Goal: Task Accomplishment & Management: Manage account settings

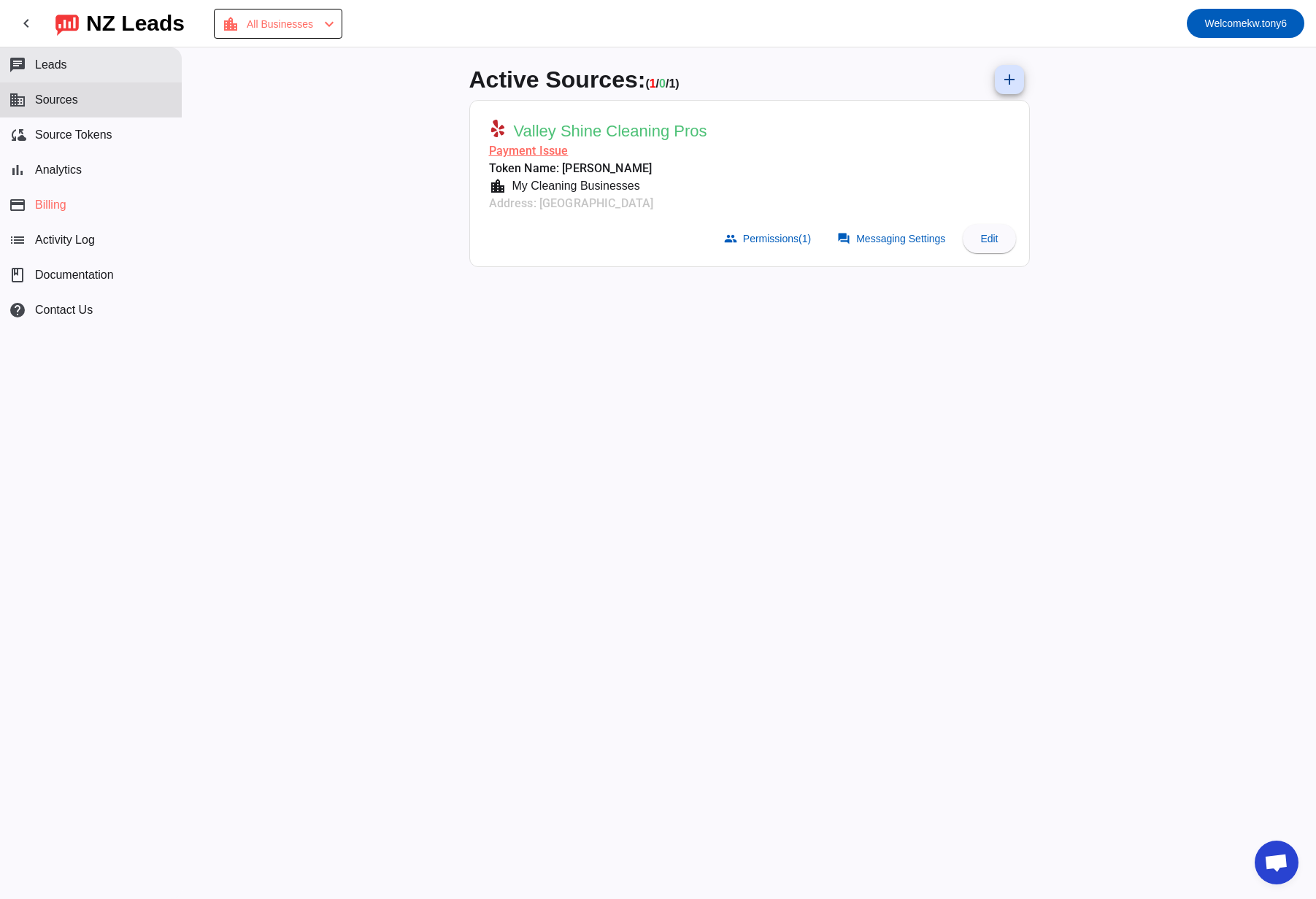
click at [101, 78] on button "chat Leads" at bounding box center [90, 64] width 181 height 35
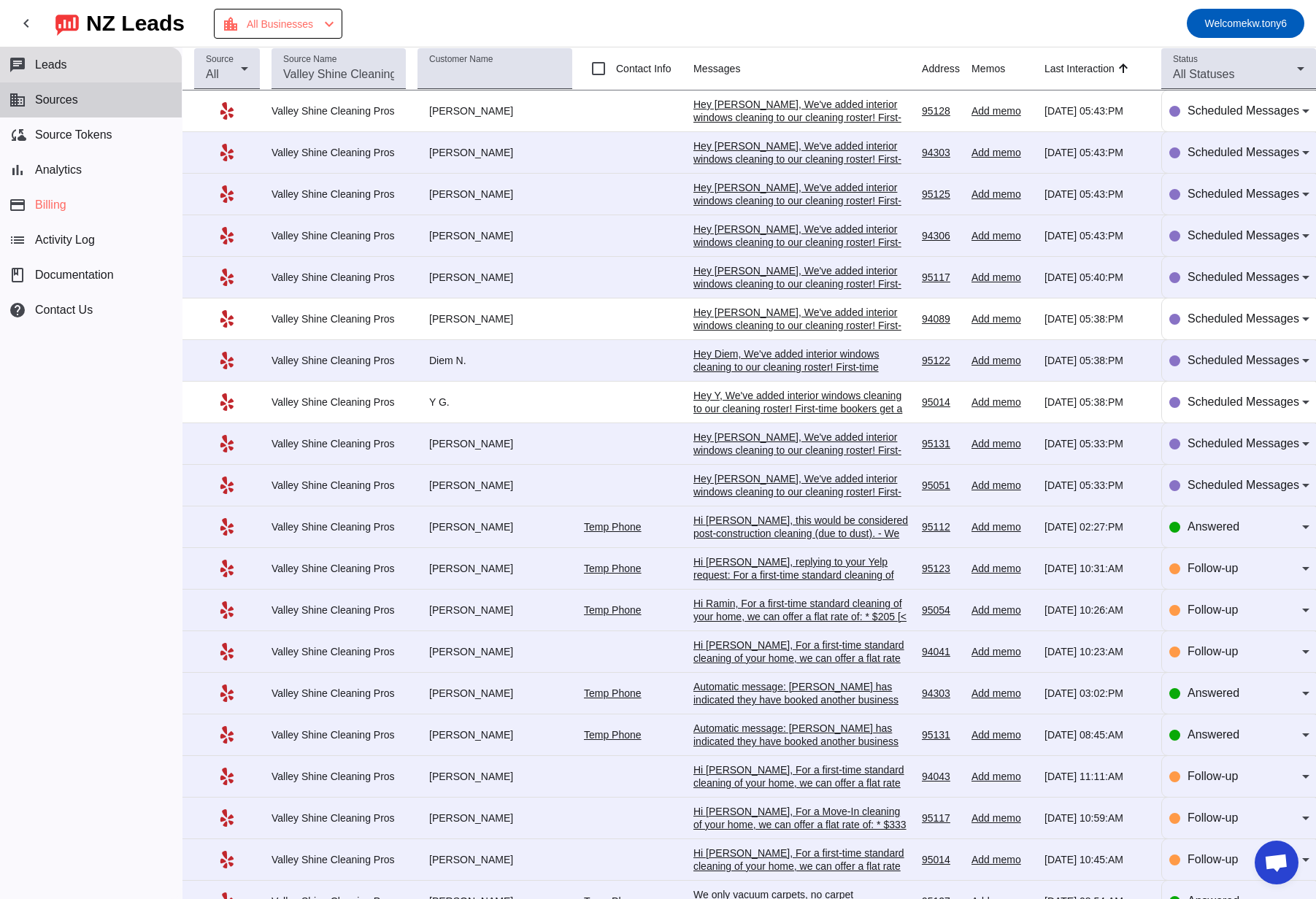
click at [91, 111] on button "business Sources" at bounding box center [90, 99] width 181 height 35
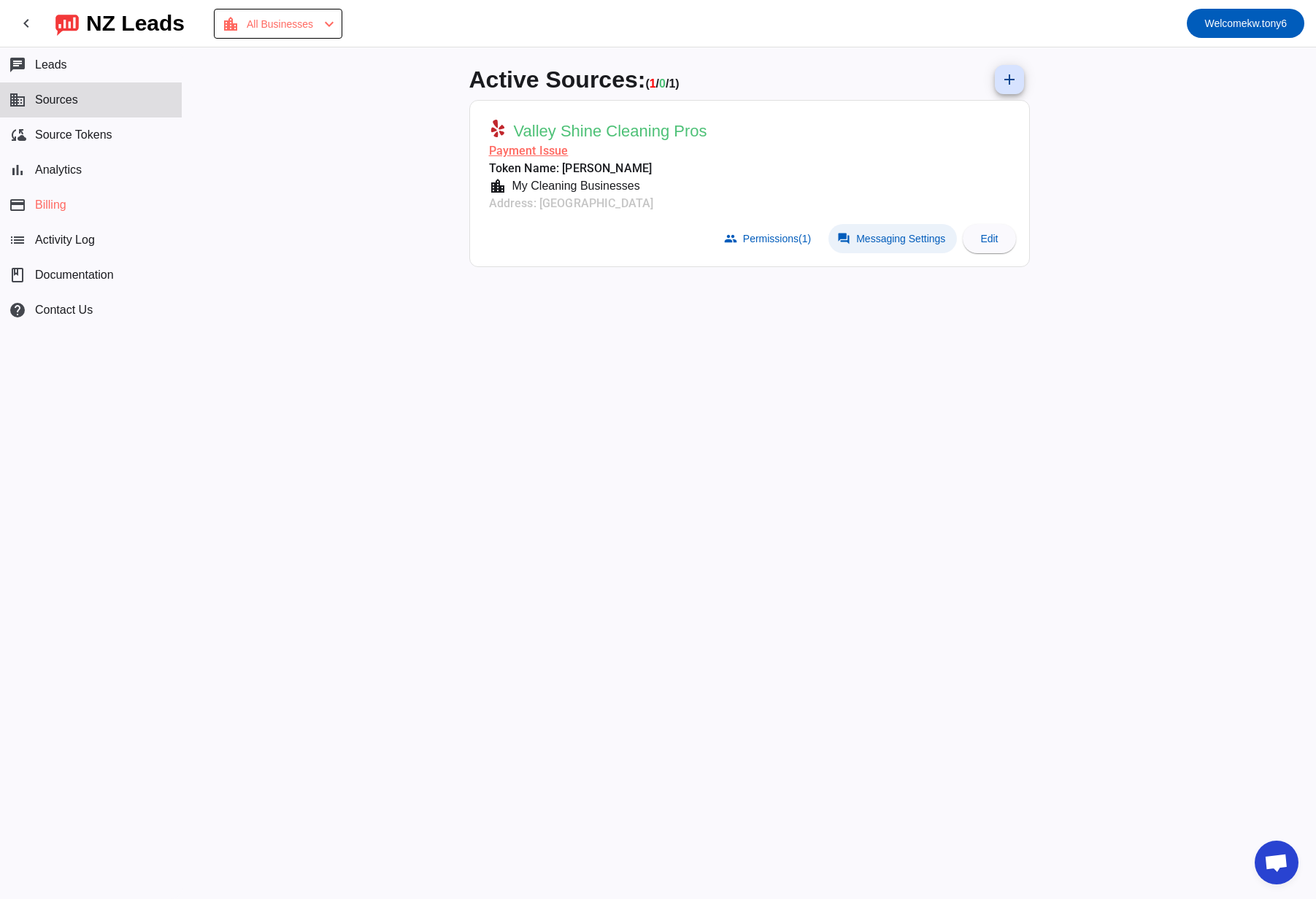
click at [810, 240] on mat-icon "forum" at bounding box center [844, 238] width 13 height 13
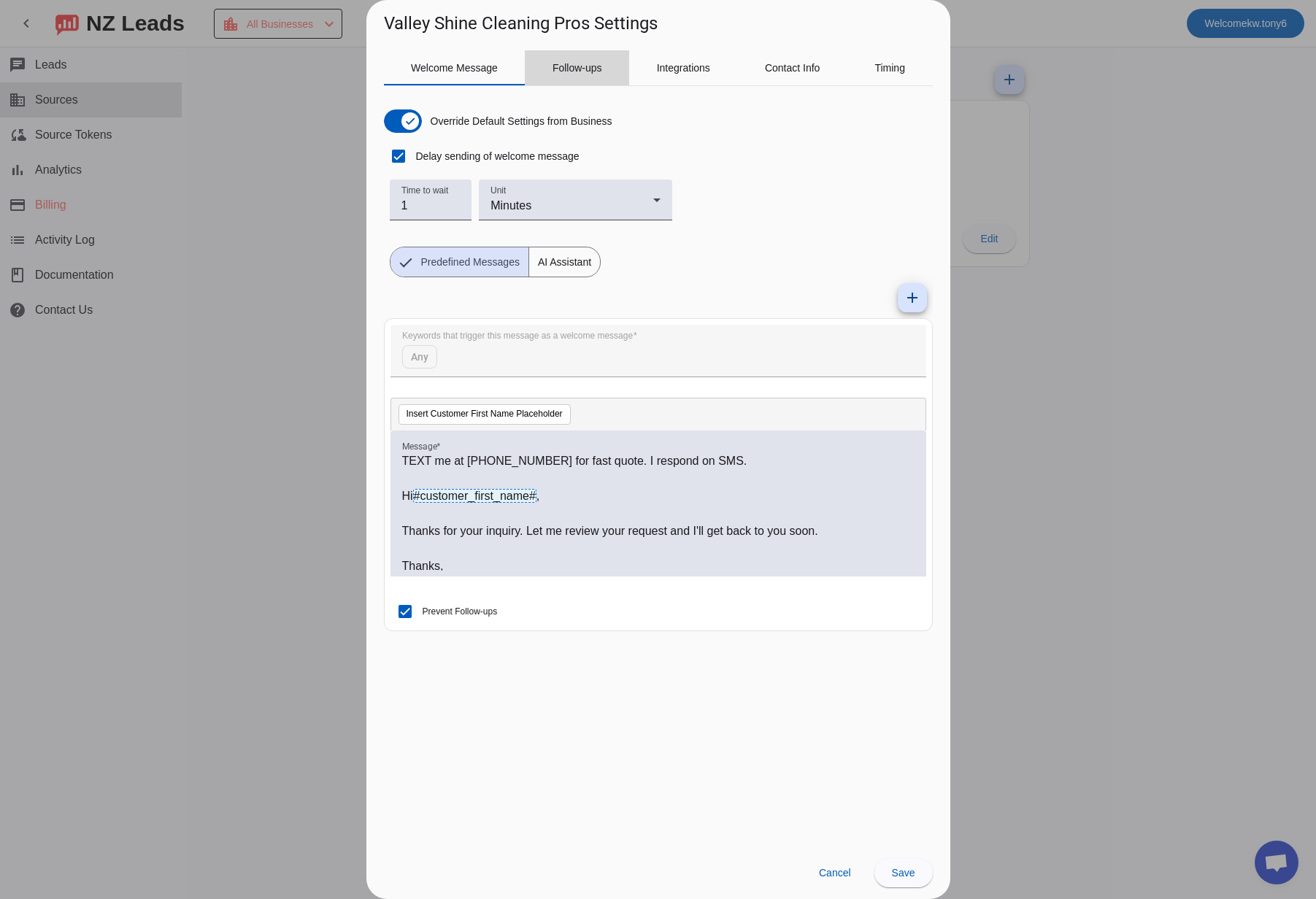
click at [583, 77] on span "Follow-ups" at bounding box center [578, 67] width 50 height 35
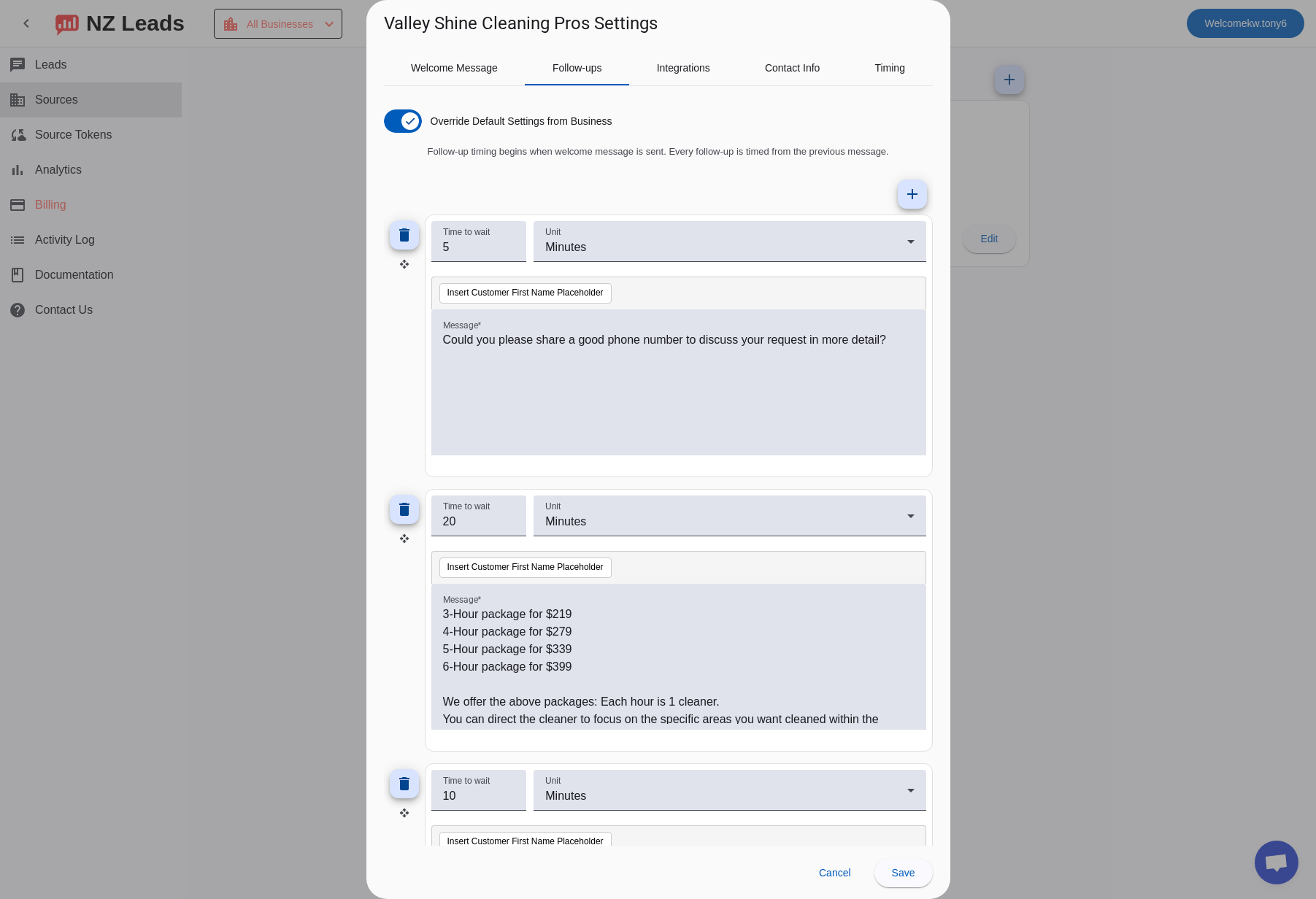
click at [810, 127] on div at bounding box center [658, 450] width 1316 height 899
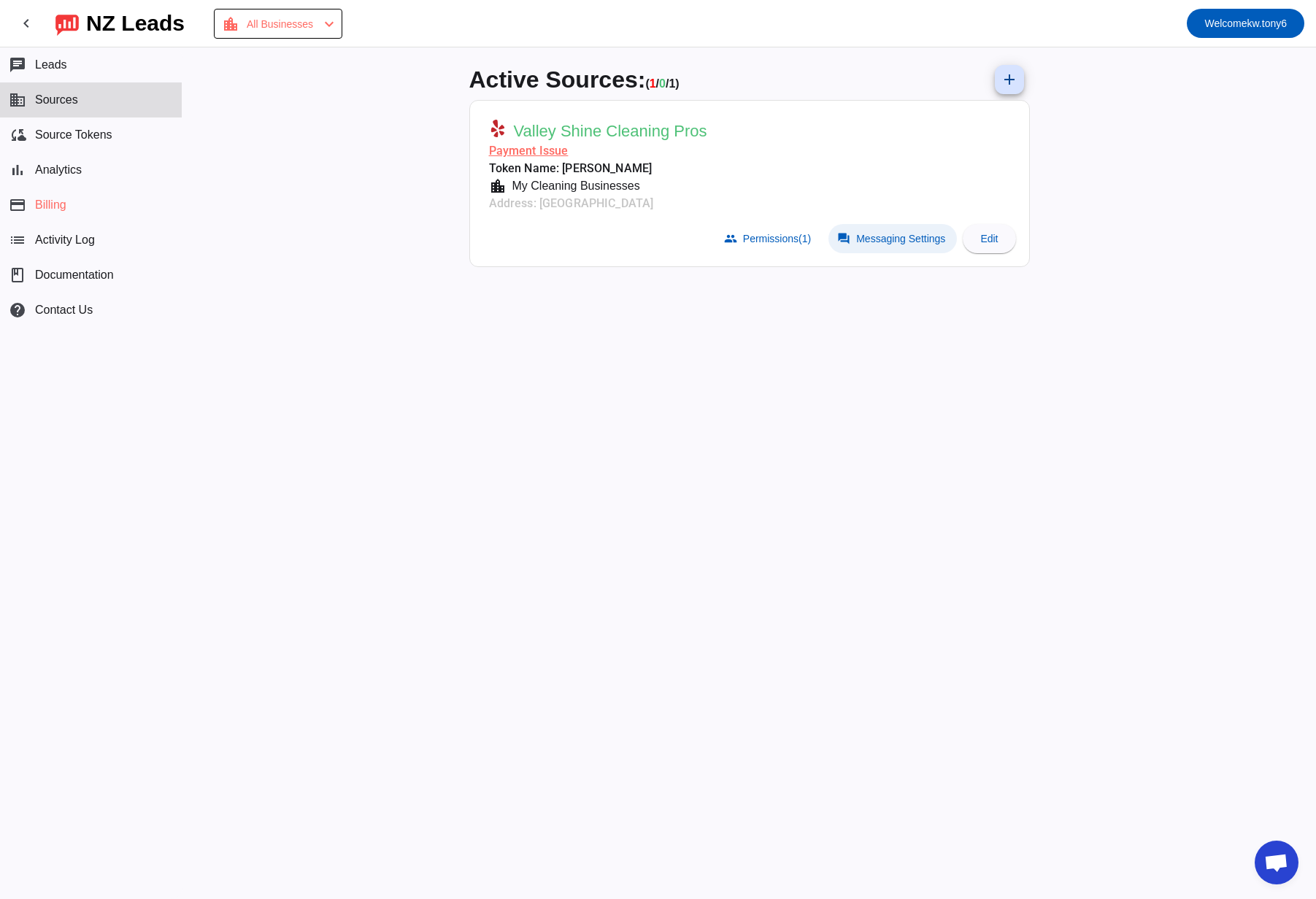
click at [810, 241] on mat-icon "forum" at bounding box center [844, 238] width 13 height 13
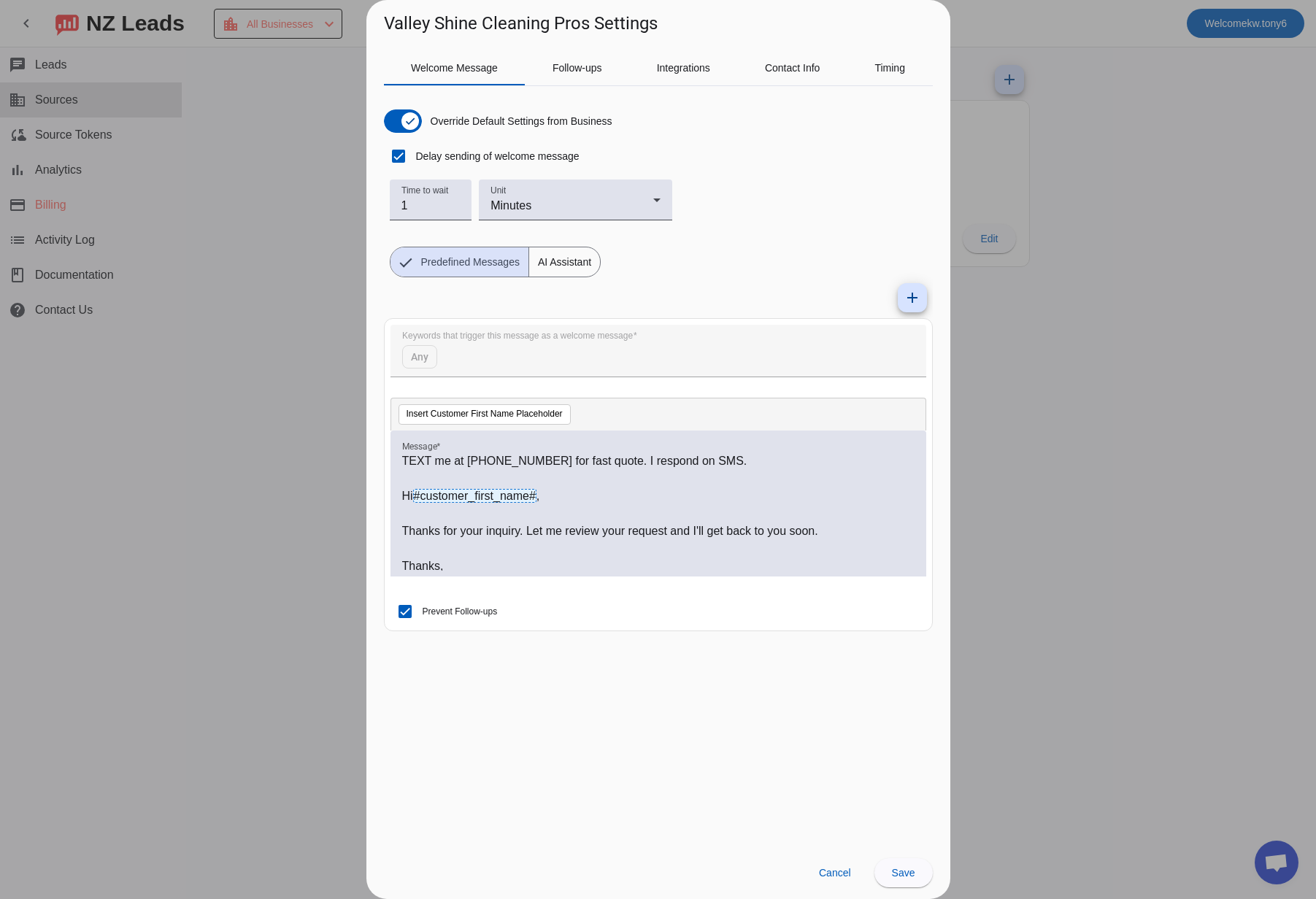
click at [810, 444] on div at bounding box center [658, 450] width 1316 height 899
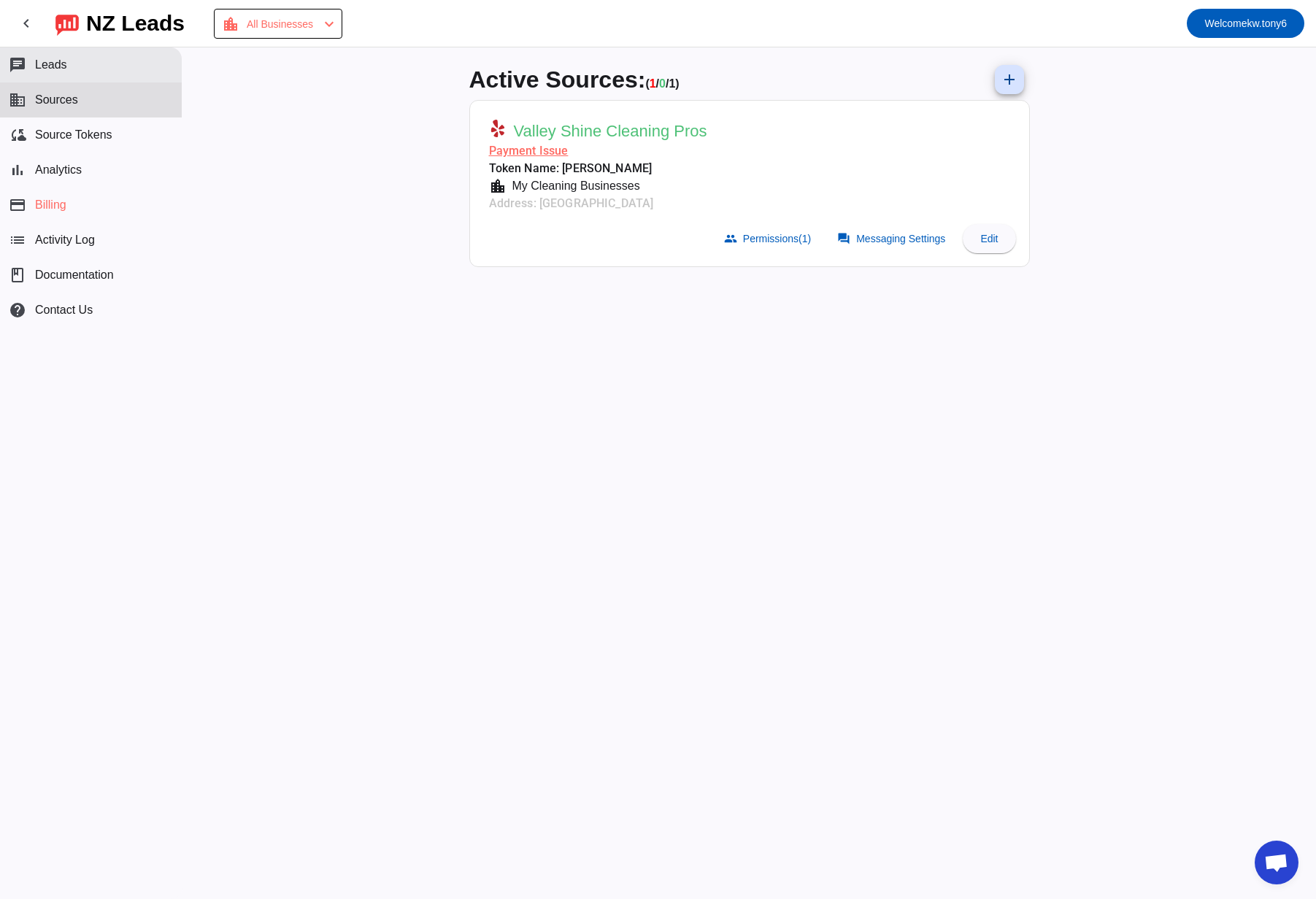
click at [122, 66] on button "chat Leads" at bounding box center [90, 64] width 181 height 35
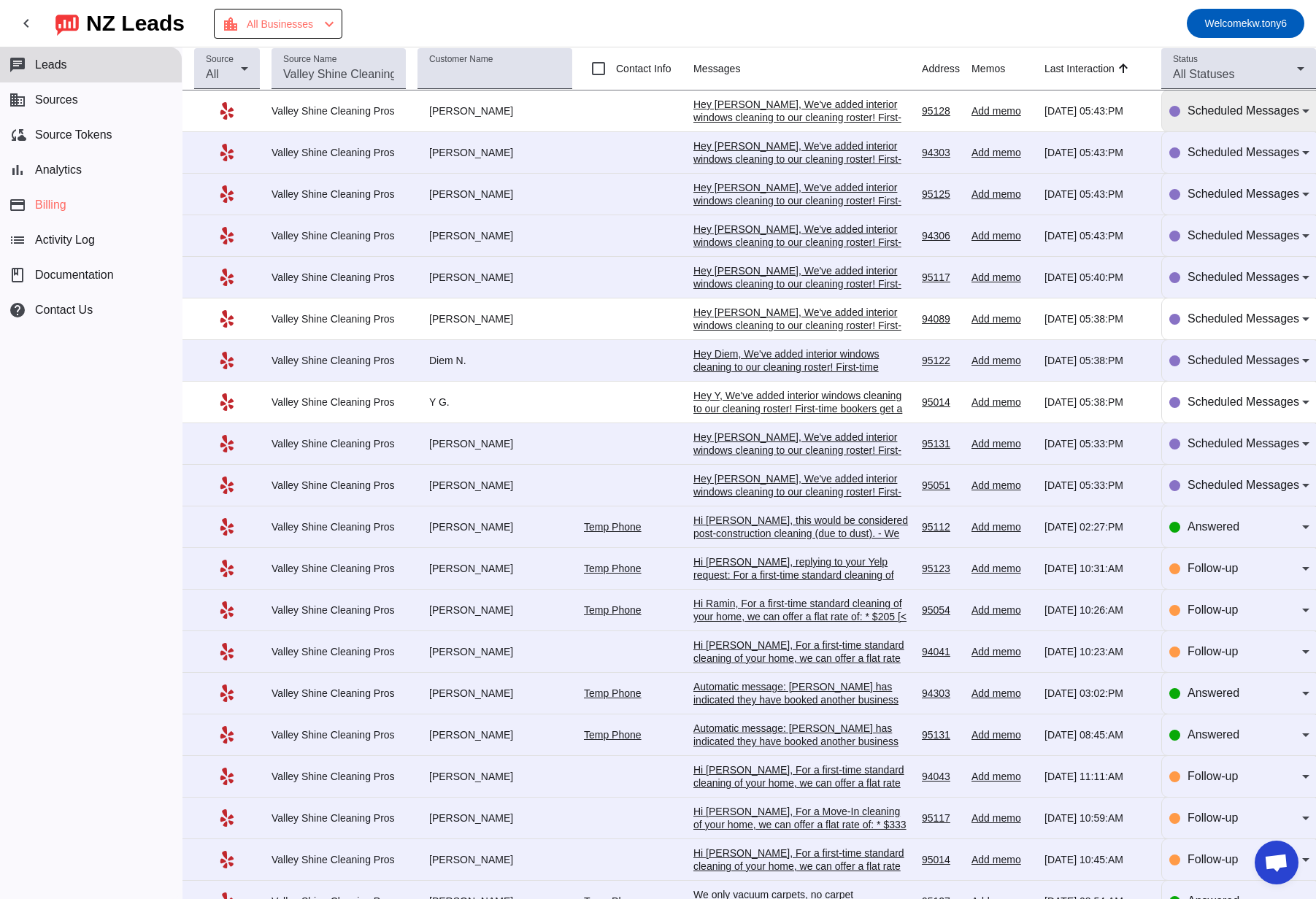
click at [810, 120] on div "Scheduled Messages" at bounding box center [1239, 110] width 140 height 41
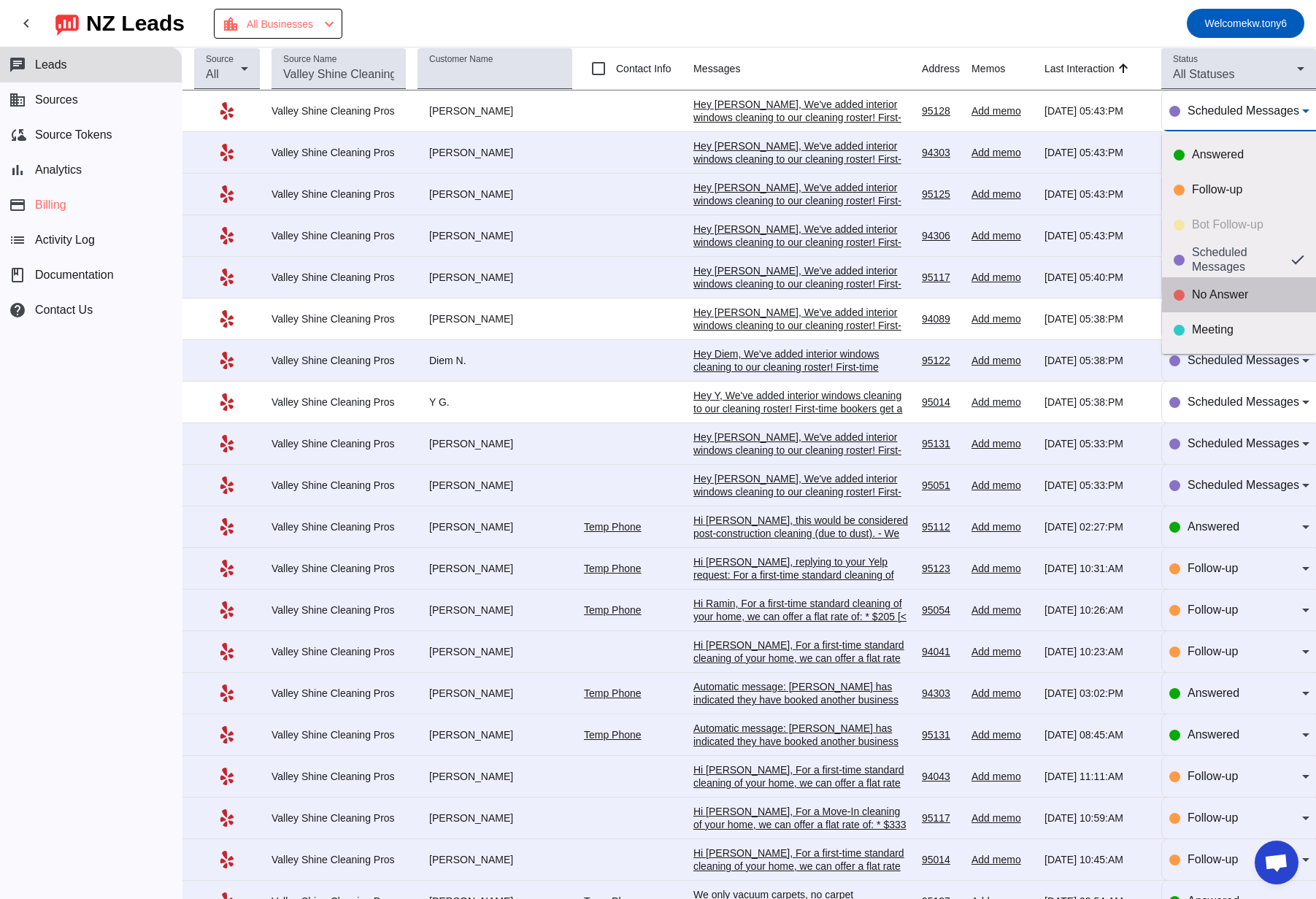
click at [810, 297] on div "No Answer" at bounding box center [1248, 295] width 112 height 14
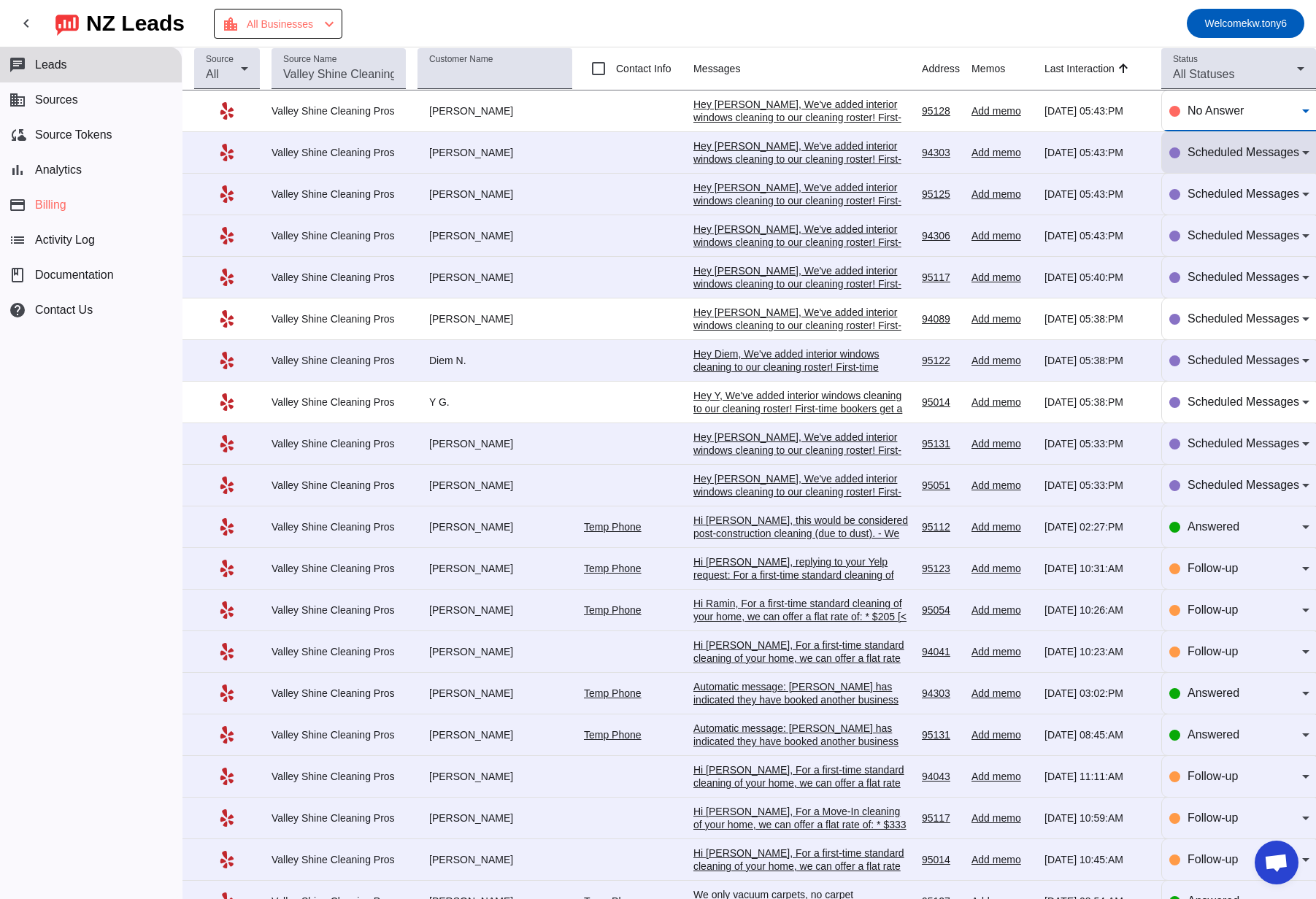
click at [810, 163] on div "Scheduled Messages" at bounding box center [1239, 152] width 140 height 41
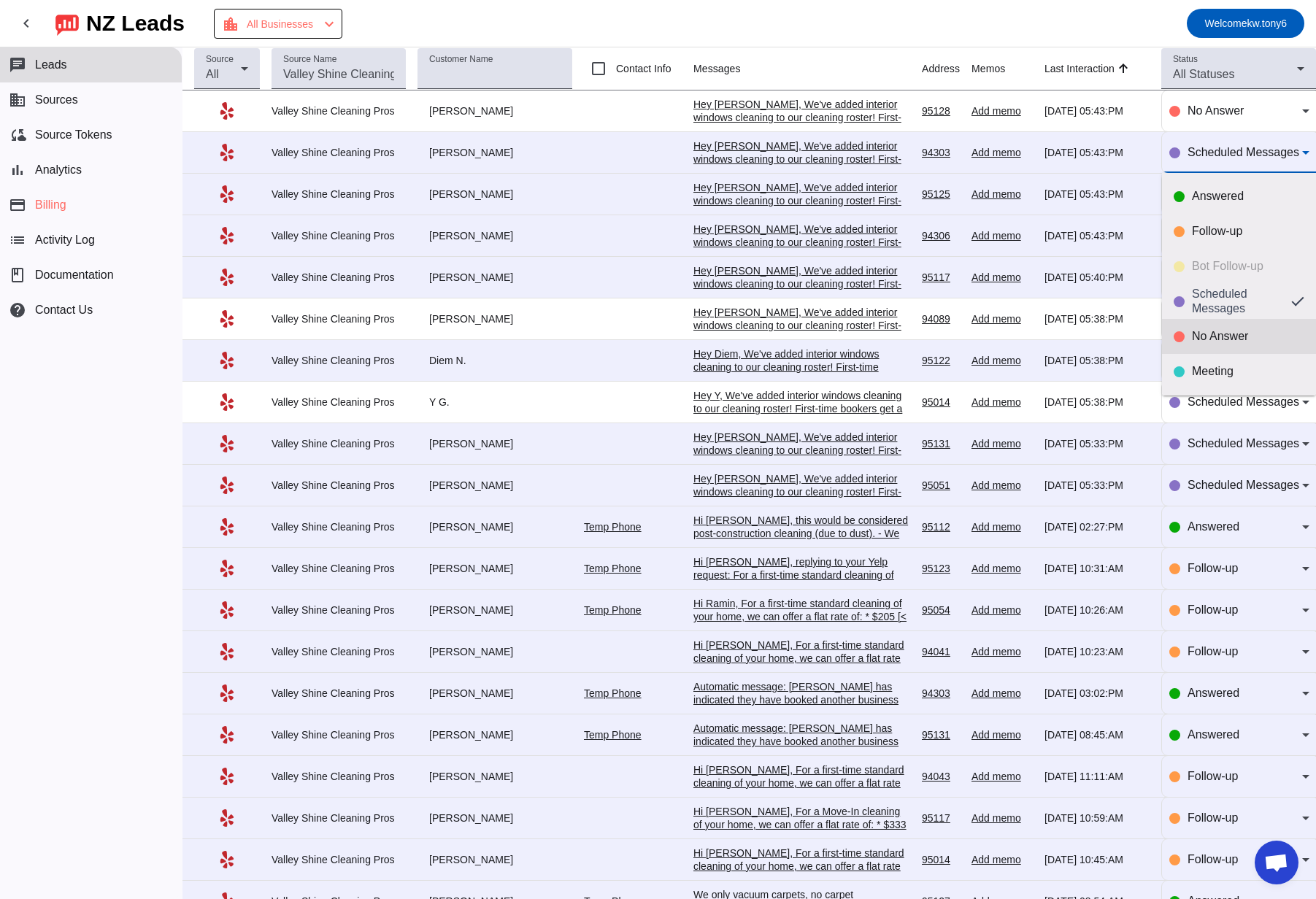
click at [810, 345] on mat-option "No Answer" at bounding box center [1239, 336] width 154 height 35
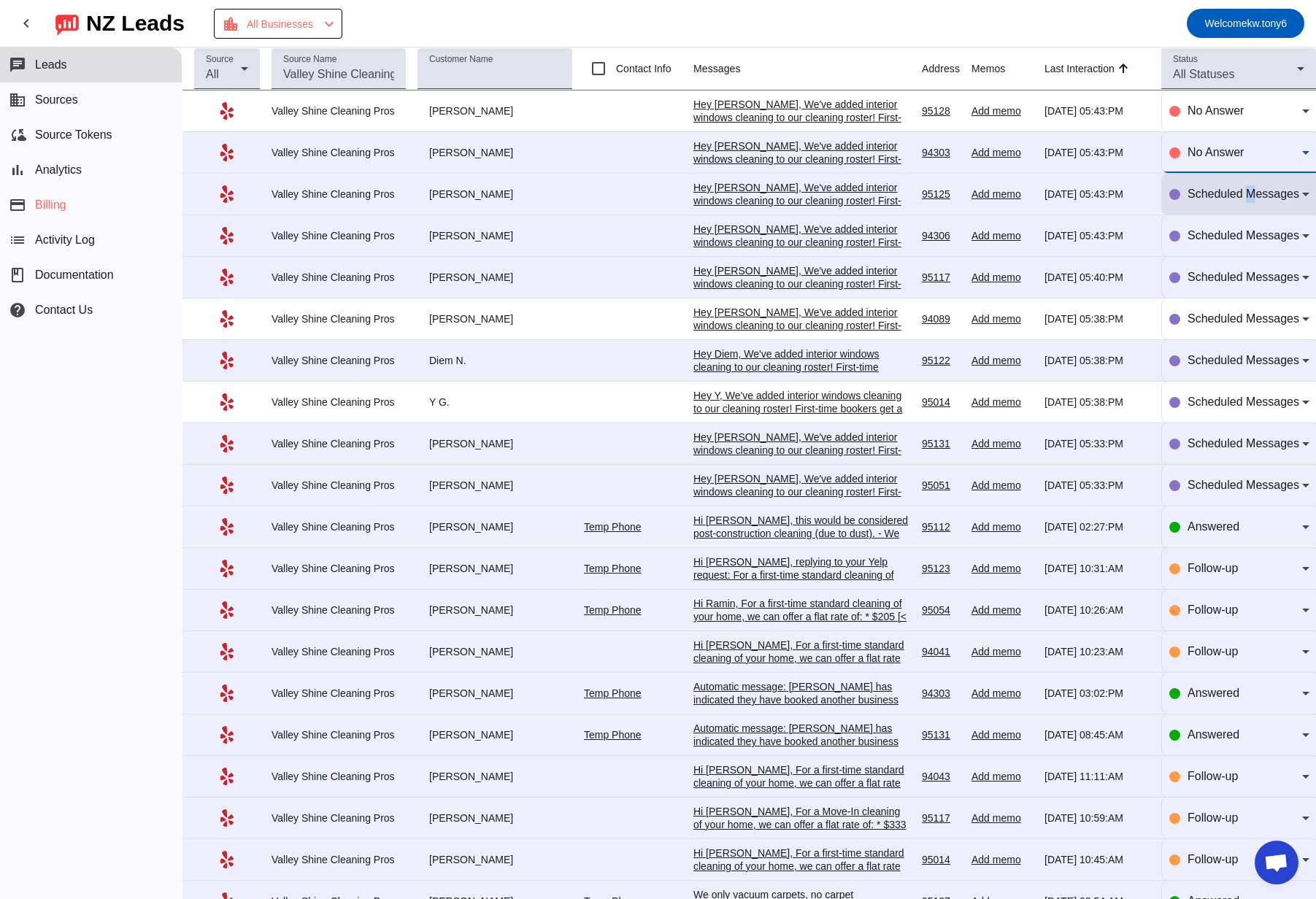
click at [810, 196] on span "Scheduled Messages" at bounding box center [1243, 193] width 112 height 12
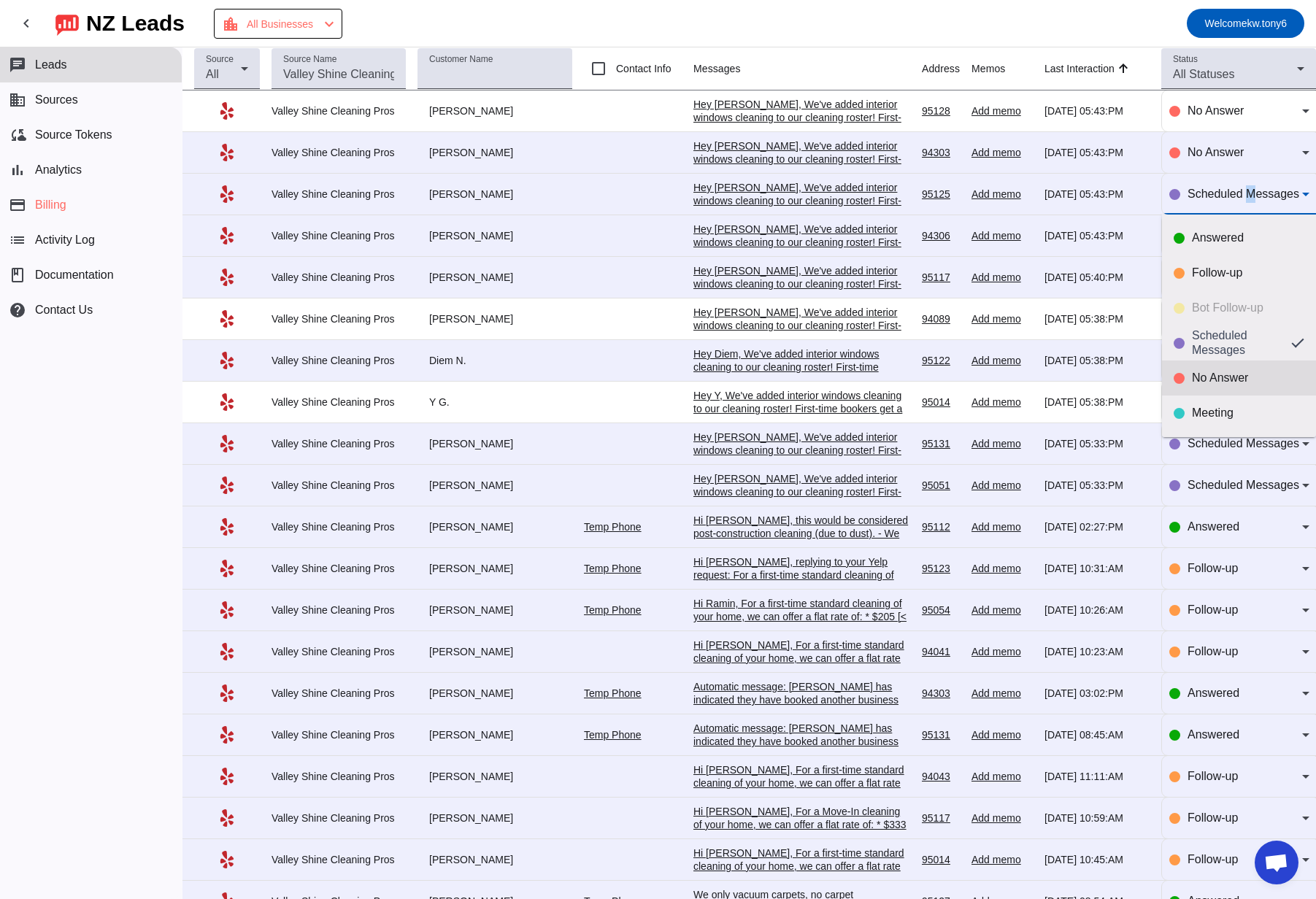
click at [810, 371] on div "No Answer" at bounding box center [1248, 378] width 112 height 14
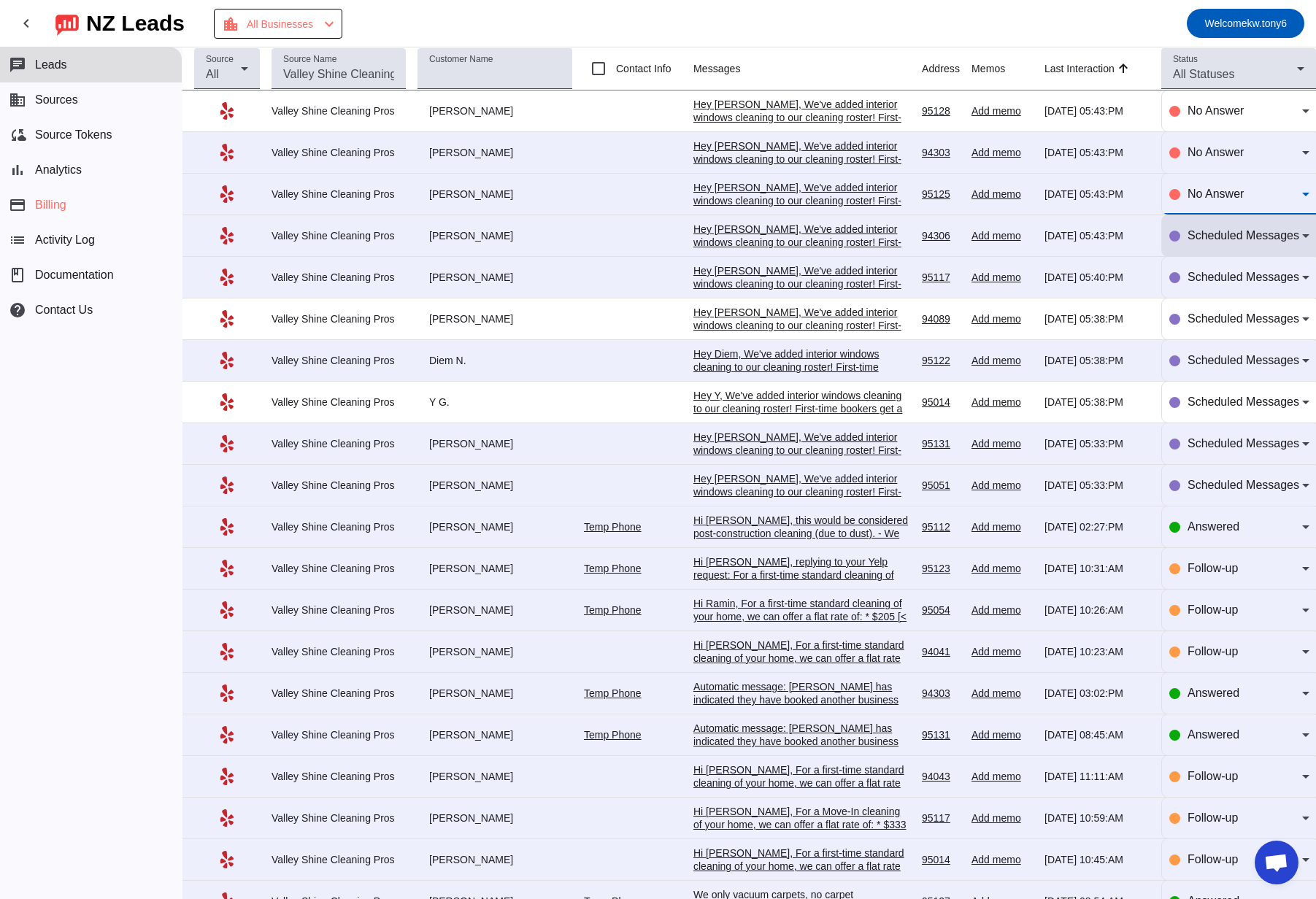
click at [810, 251] on div "Scheduled Messages" at bounding box center [1239, 235] width 140 height 41
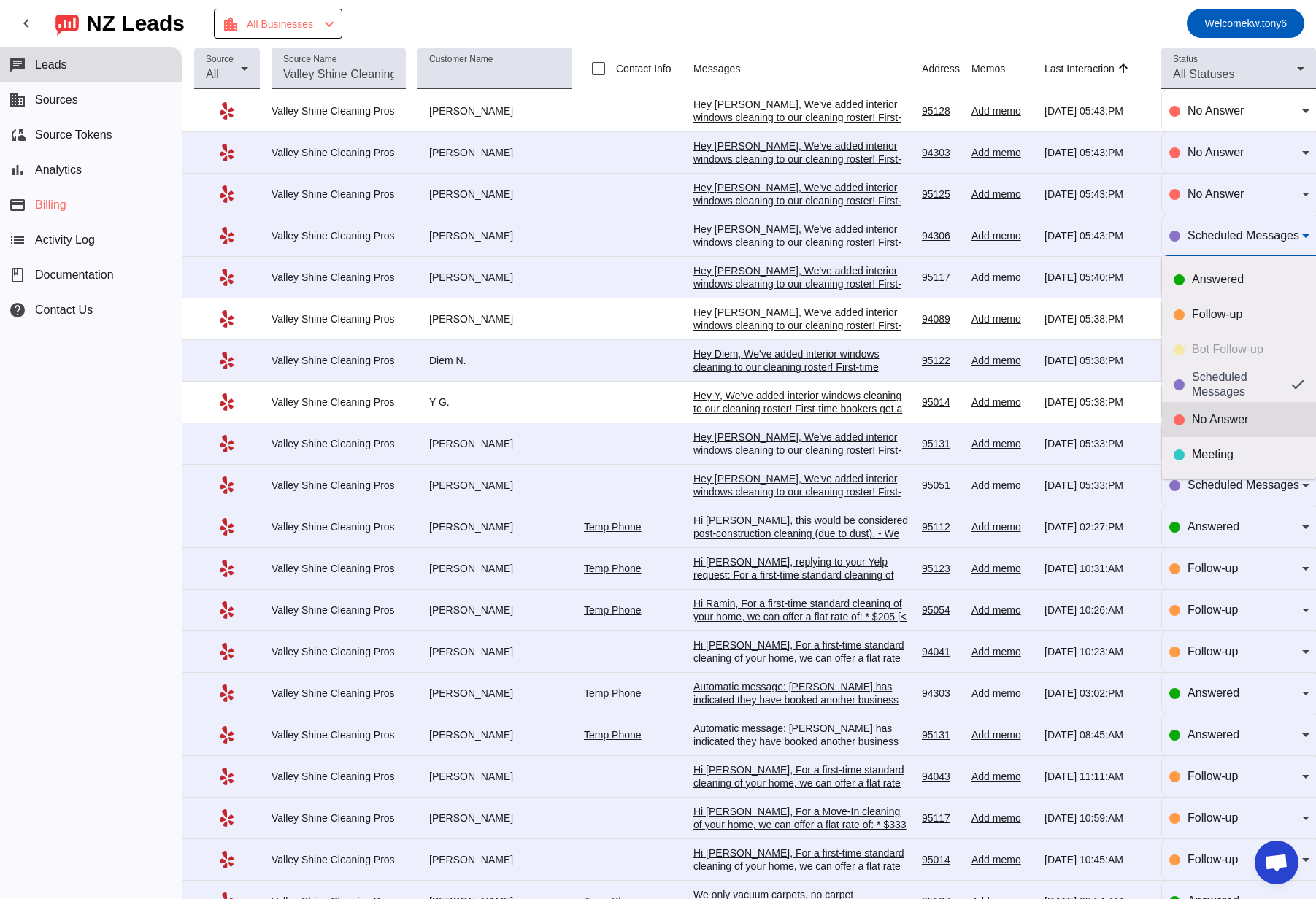
click at [810, 412] on div "No Answer" at bounding box center [1248, 420] width 112 height 14
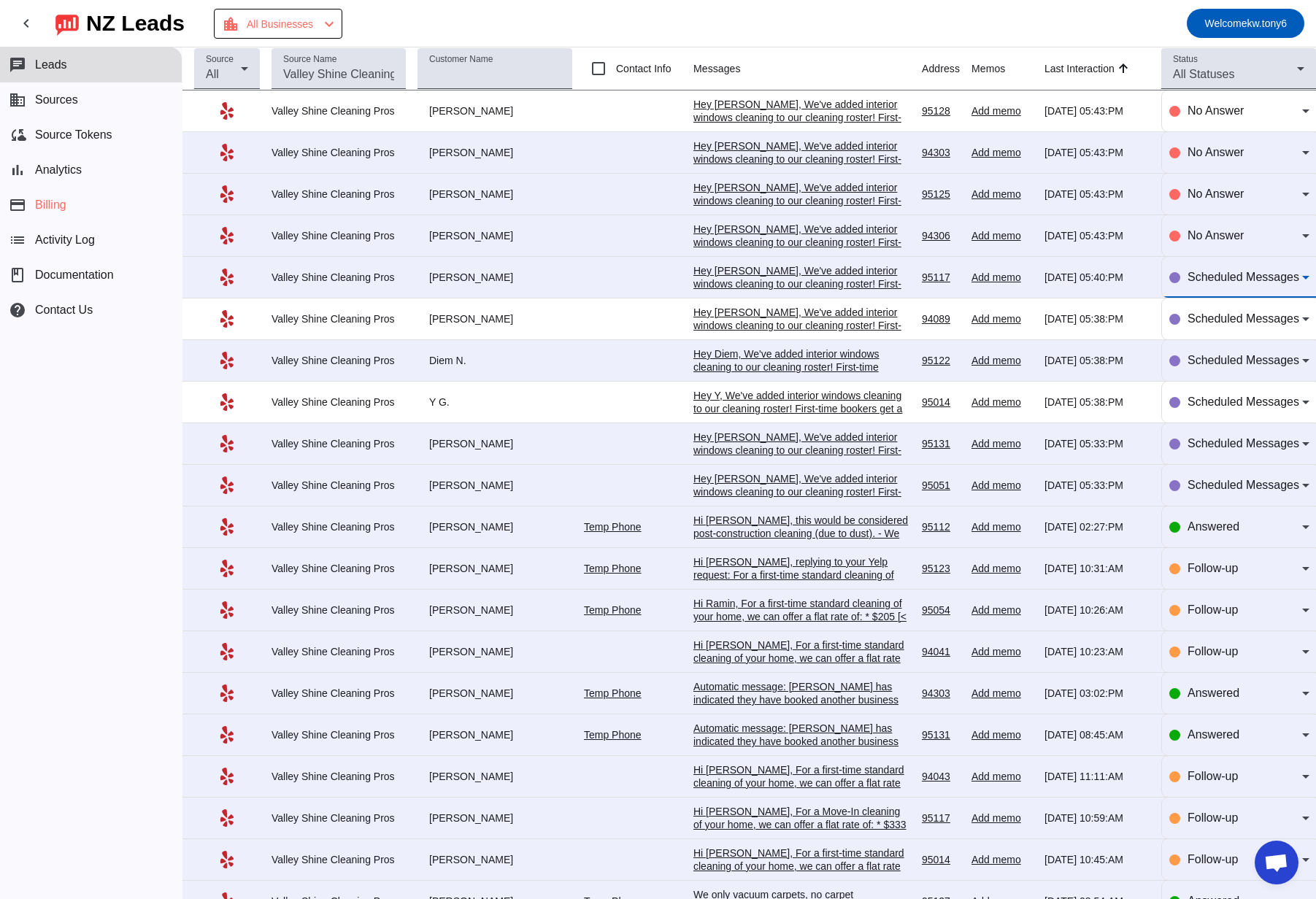
click at [810, 284] on div "Scheduled Messages" at bounding box center [1244, 277] width 114 height 18
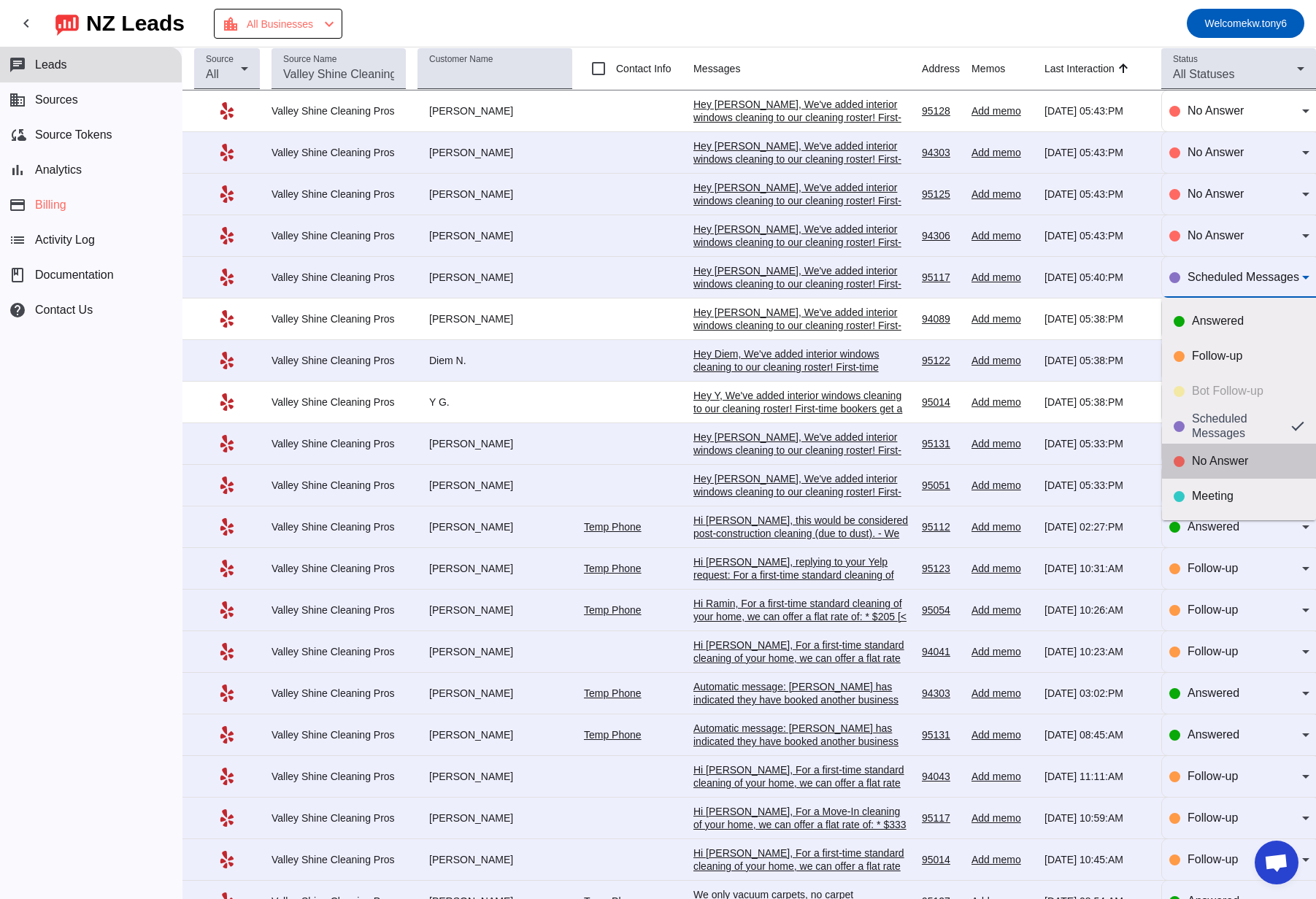
click at [810, 450] on mat-option "No Answer" at bounding box center [1239, 461] width 154 height 35
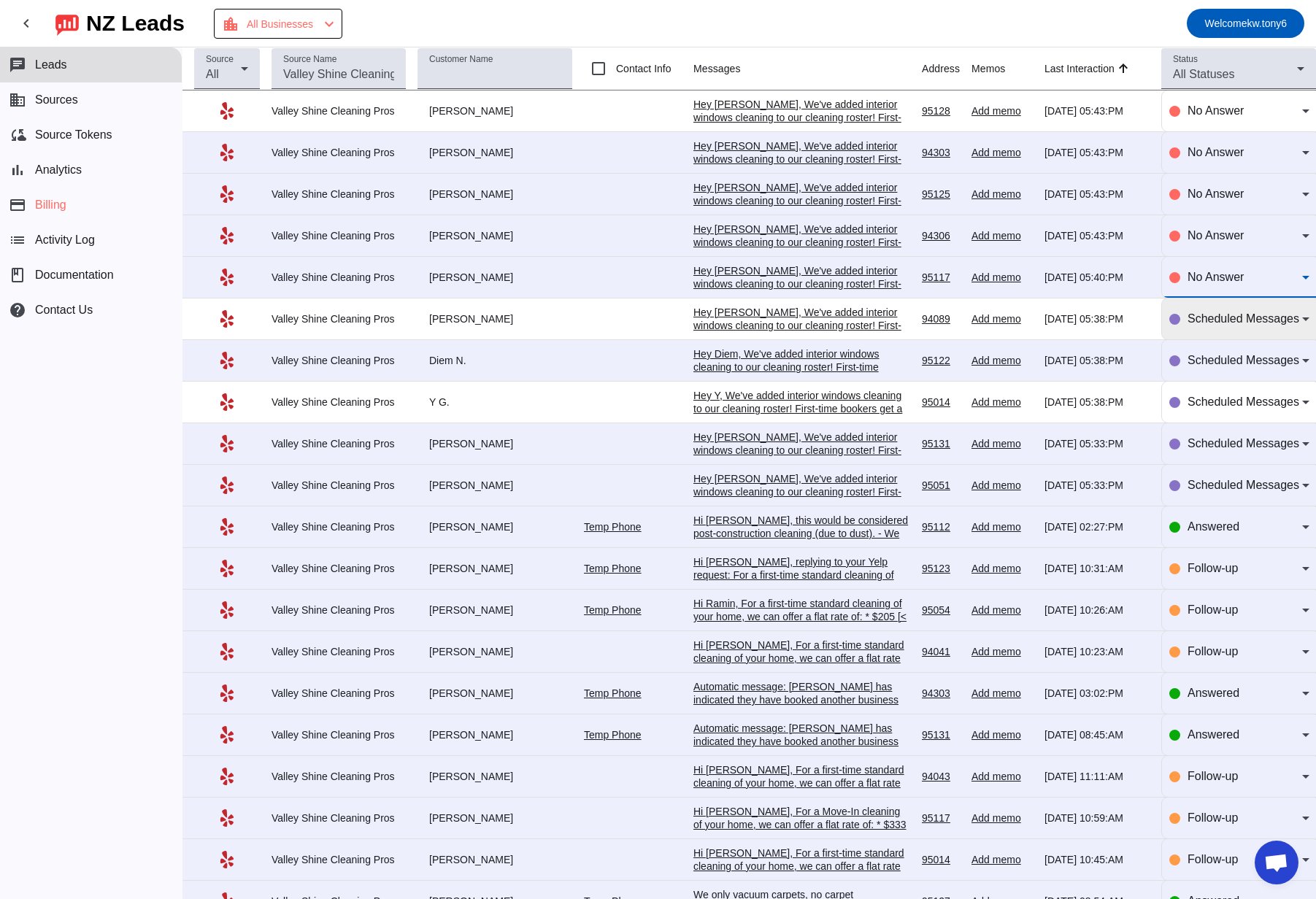
click at [810, 322] on span "Scheduled Messages" at bounding box center [1243, 318] width 112 height 12
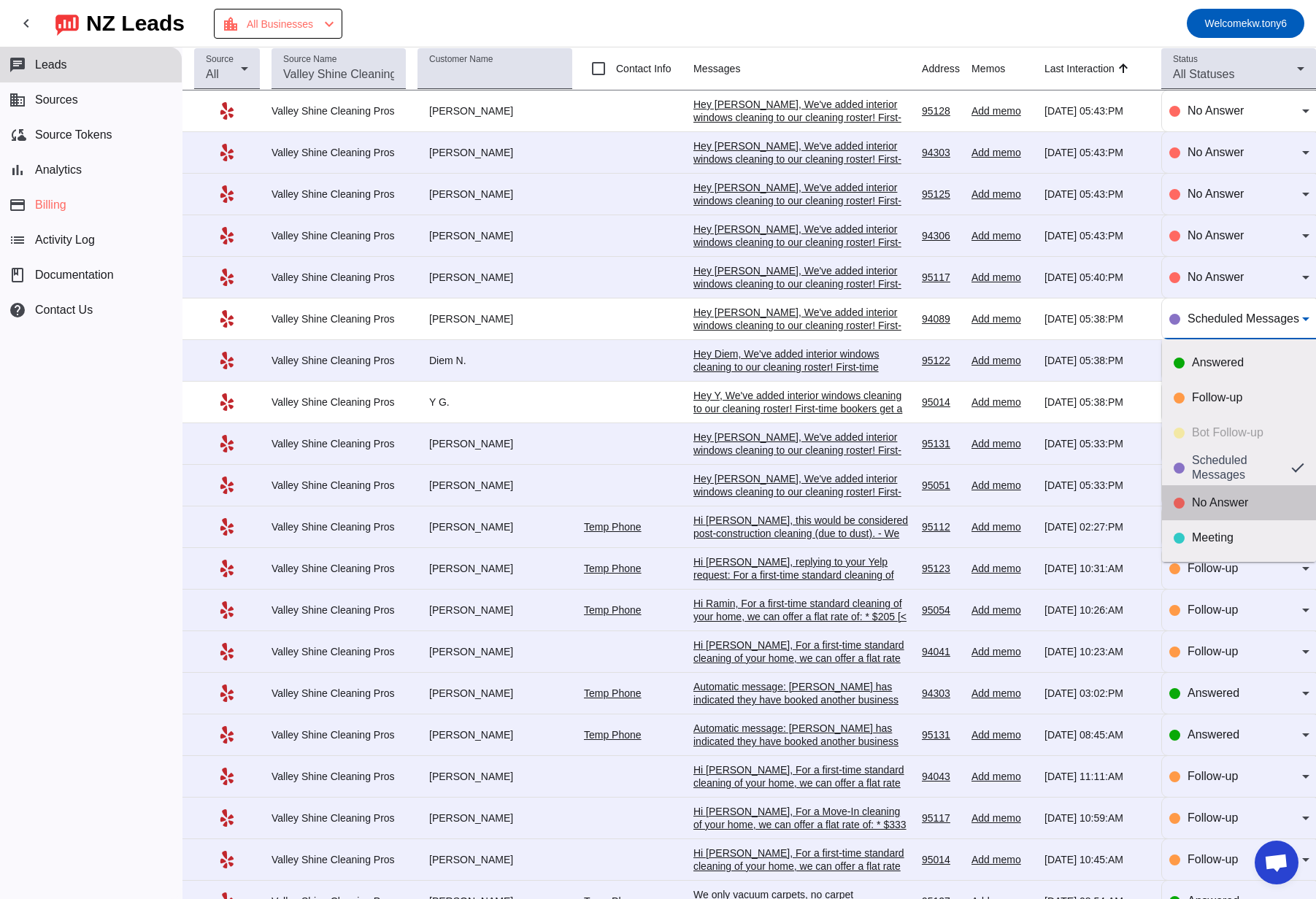
click at [810, 498] on div "No Answer" at bounding box center [1248, 503] width 112 height 14
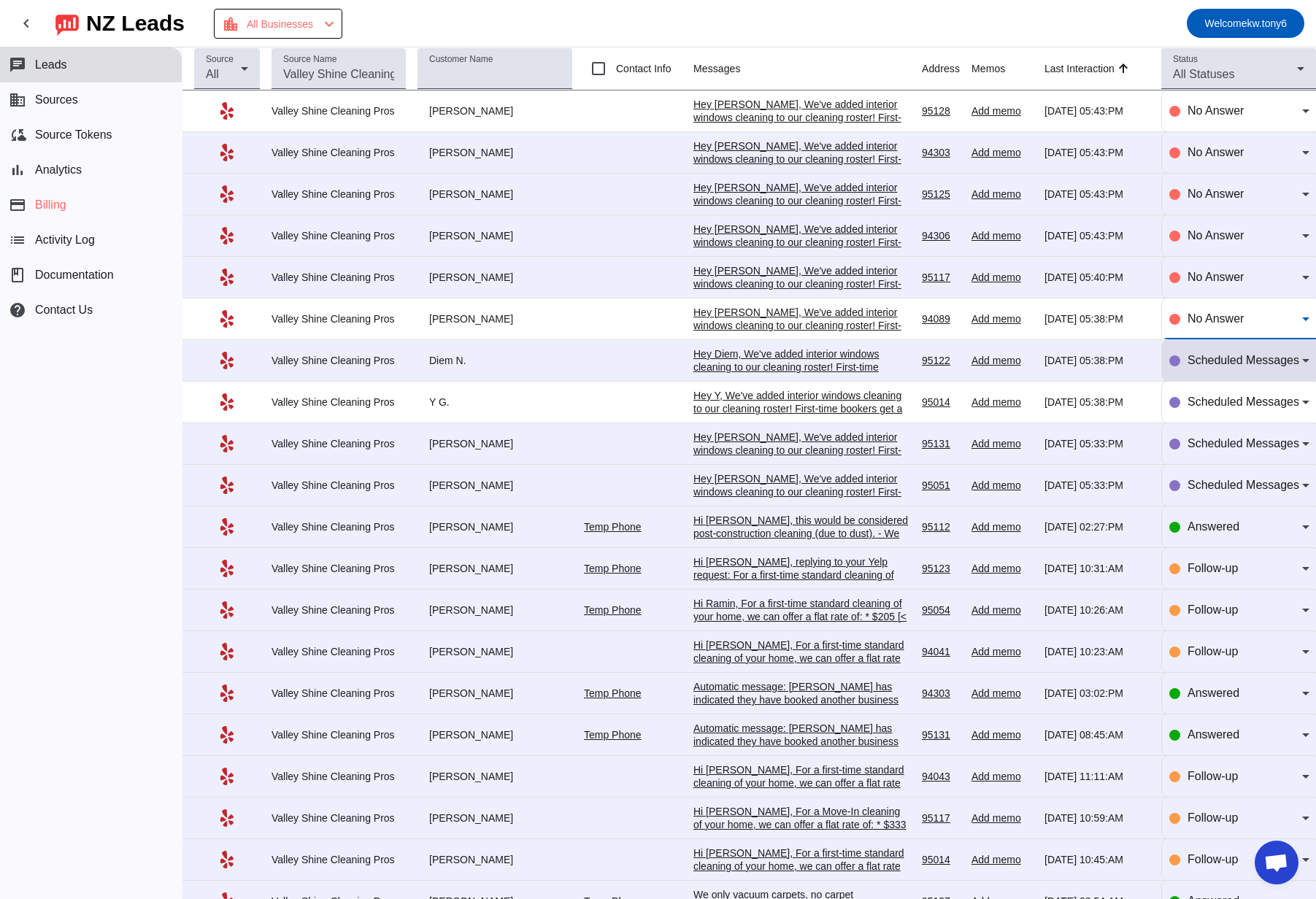
click at [810, 359] on span "Scheduled Messages" at bounding box center [1243, 359] width 112 height 12
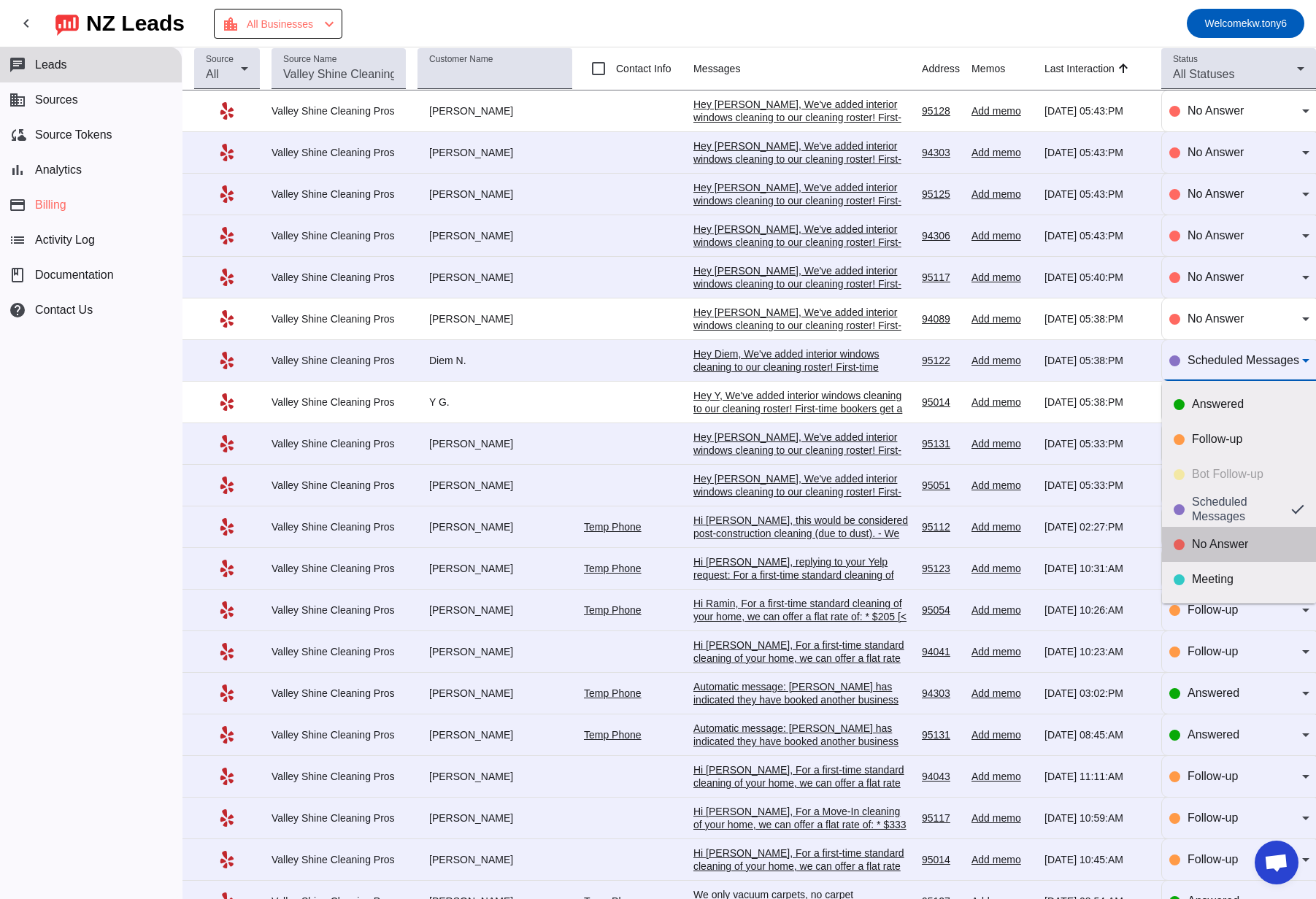
click at [810, 551] on div "No Answer" at bounding box center [1248, 544] width 112 height 14
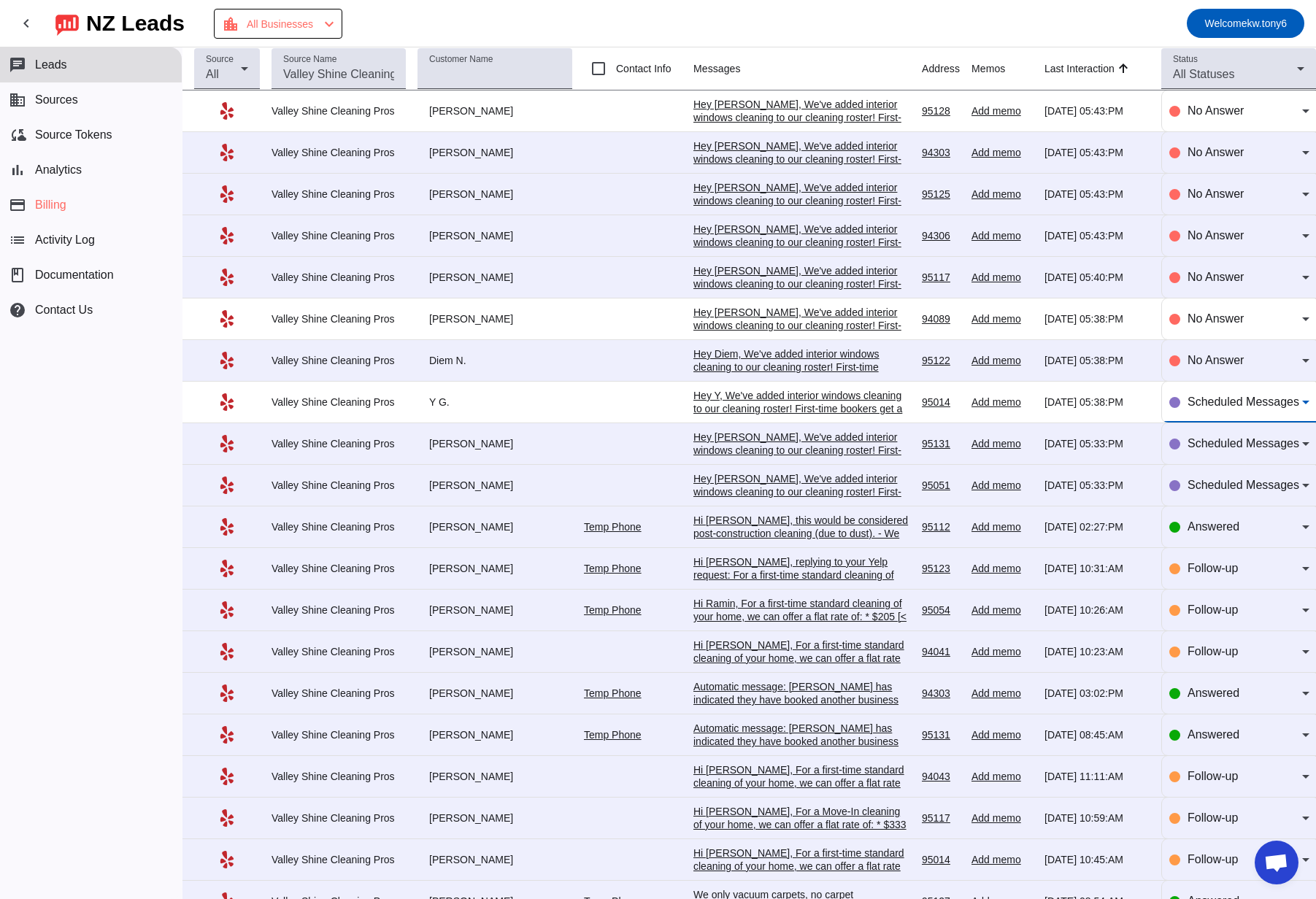
click at [810, 406] on span "Scheduled Messages" at bounding box center [1243, 401] width 112 height 12
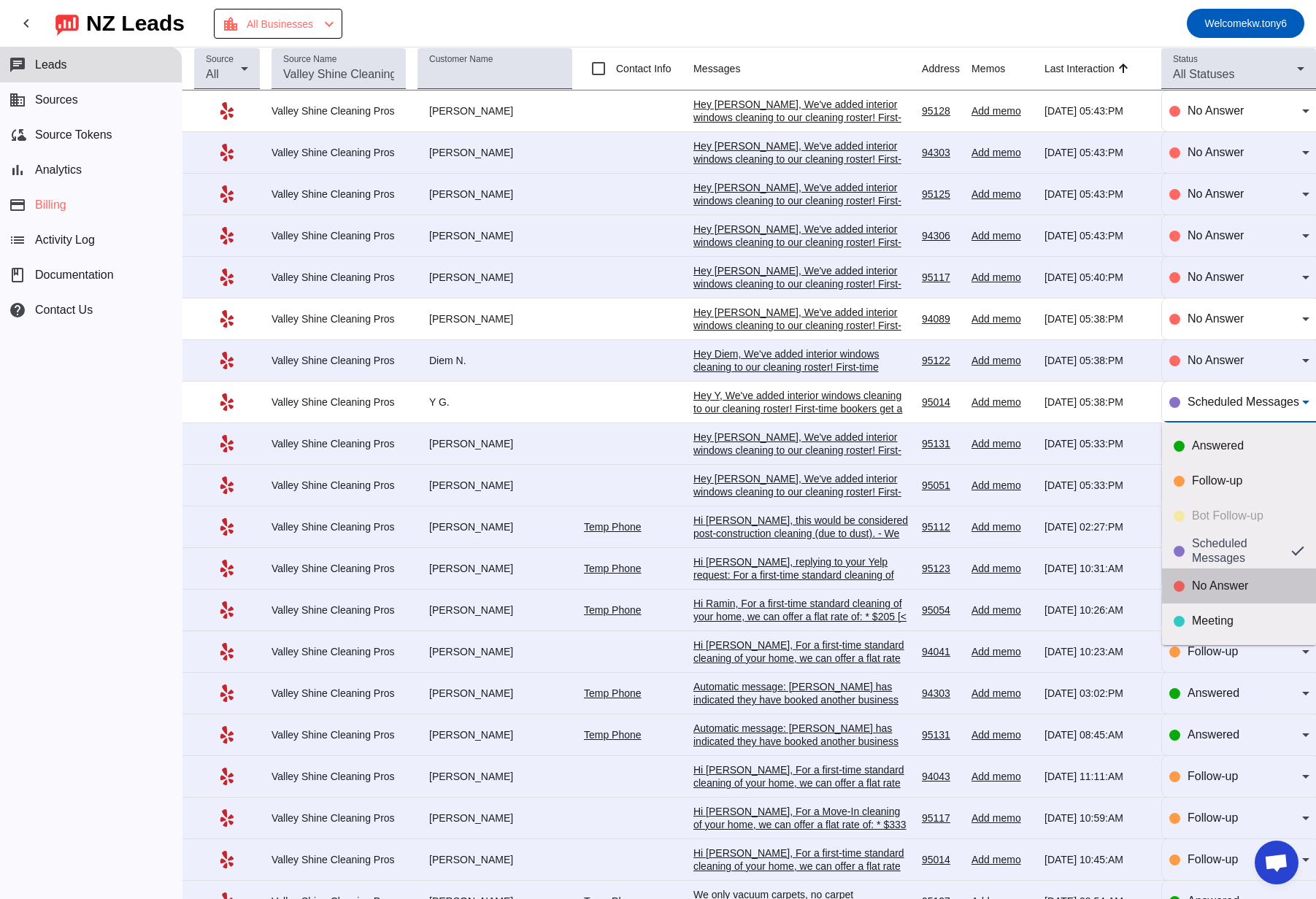
click at [810, 590] on div "No Answer" at bounding box center [1248, 586] width 112 height 14
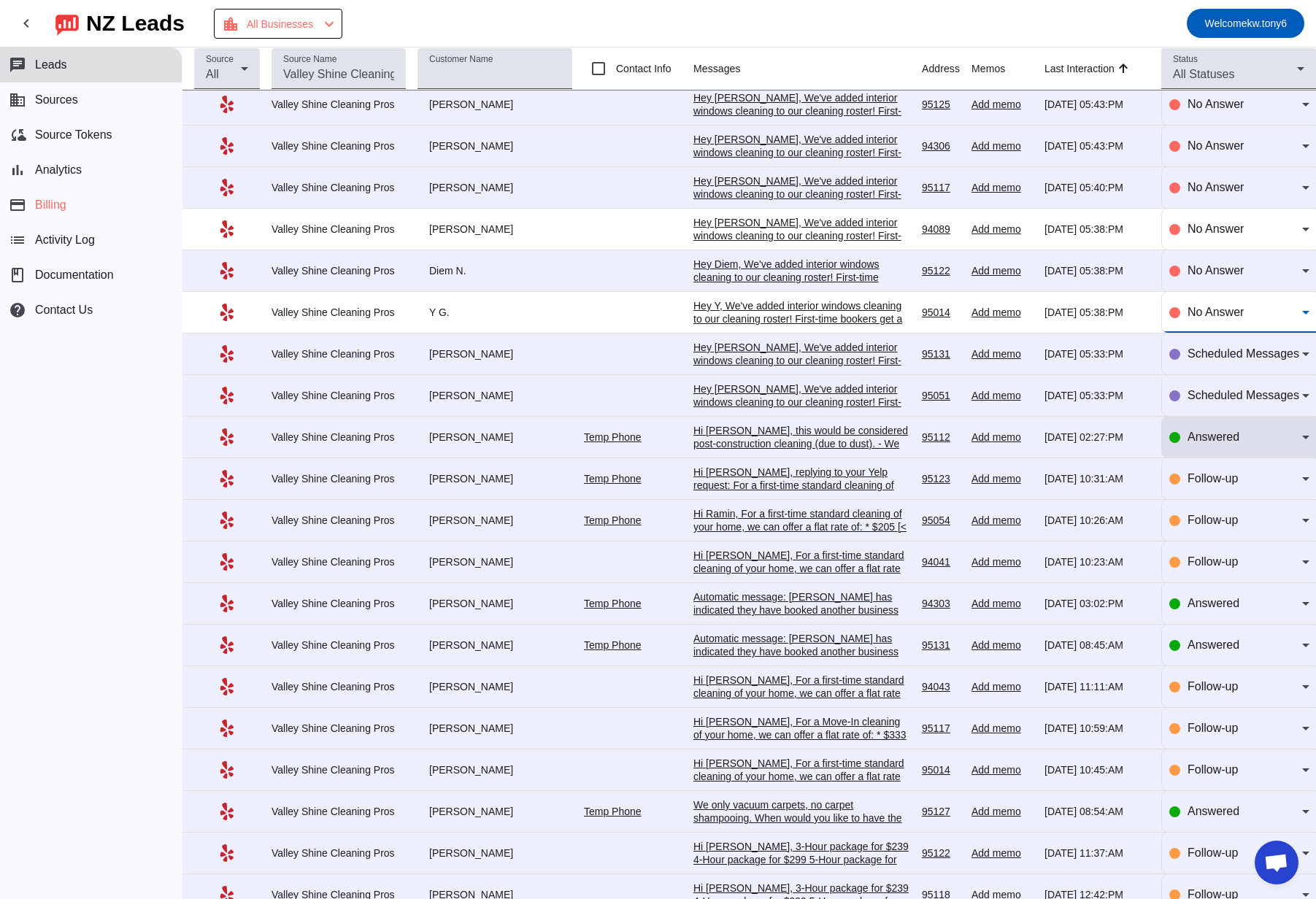
scroll to position [103, 0]
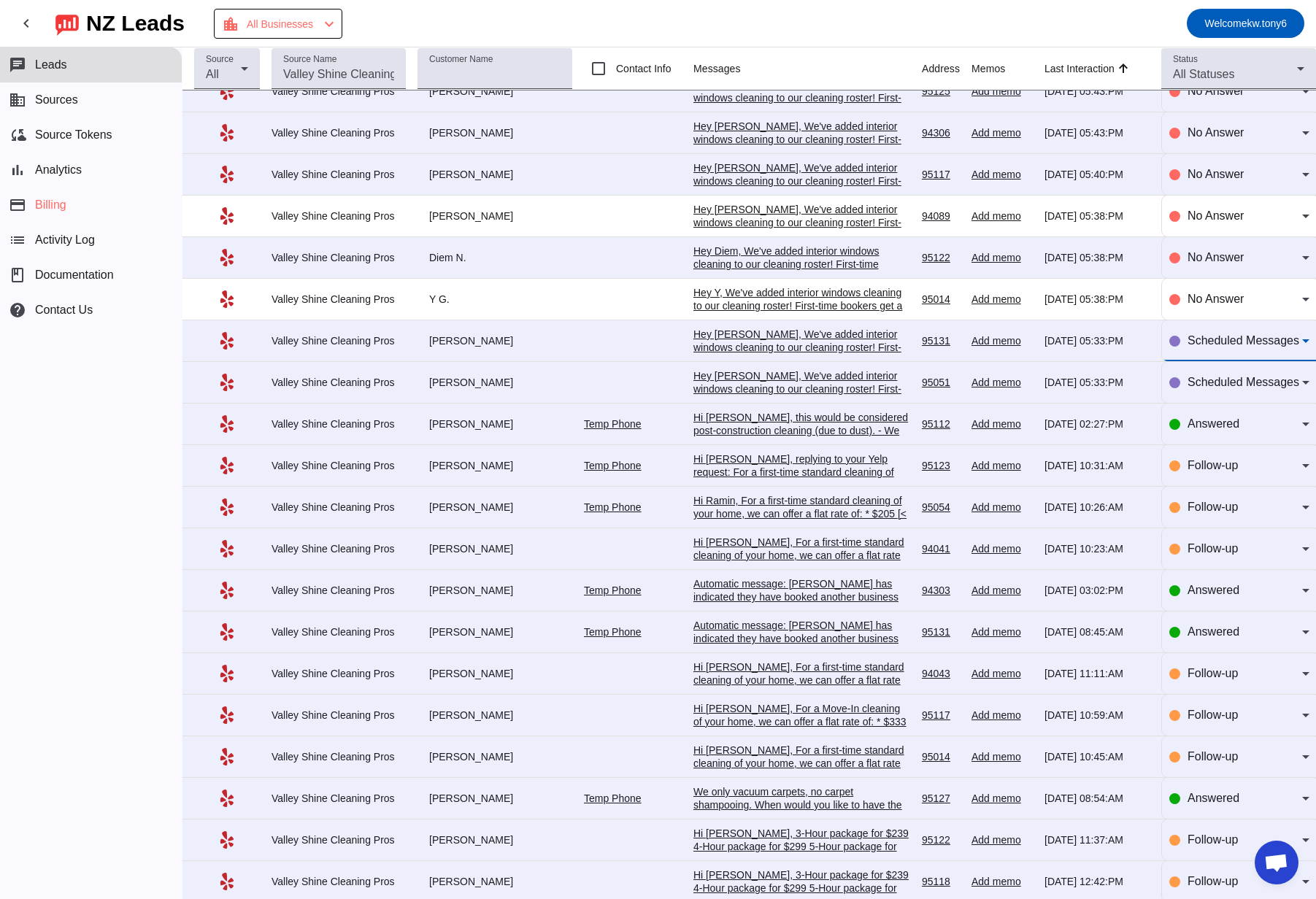
click at [810, 345] on span "Scheduled Messages" at bounding box center [1243, 340] width 112 height 12
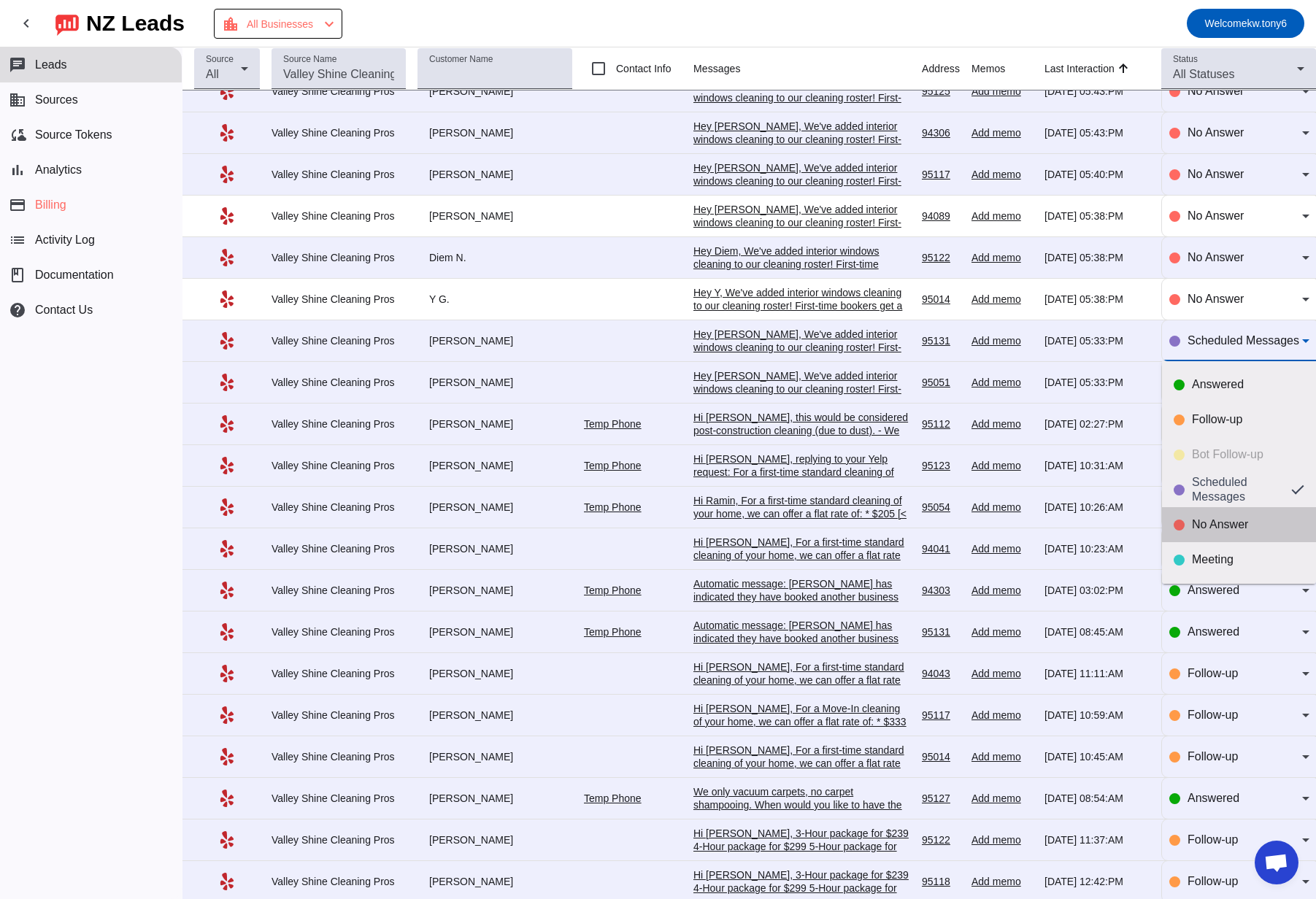
click at [810, 523] on div "No Answer" at bounding box center [1248, 524] width 112 height 14
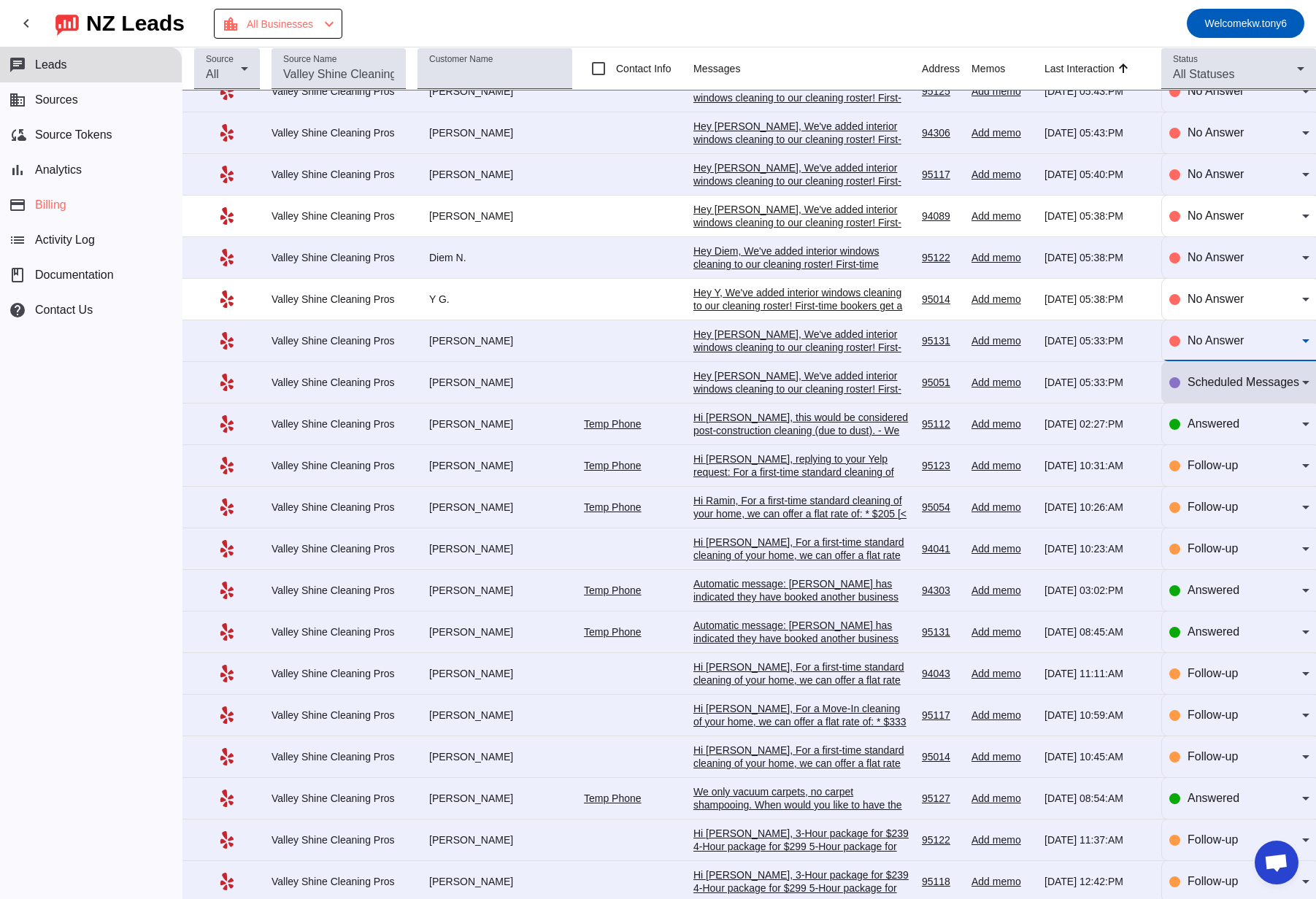
click at [810, 378] on span "Scheduled Messages" at bounding box center [1243, 381] width 112 height 12
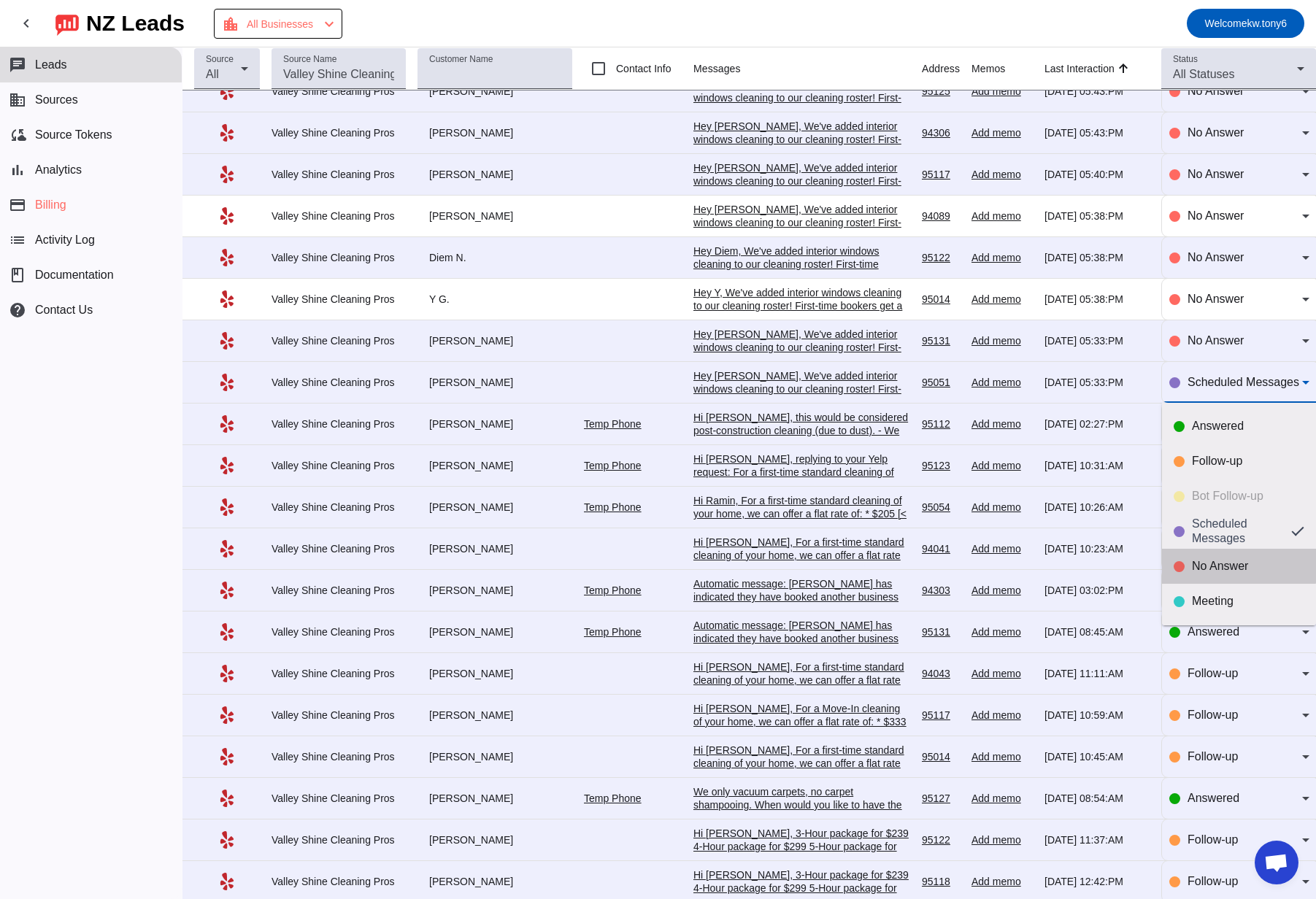
click at [810, 560] on div "No Answer" at bounding box center [1248, 566] width 112 height 14
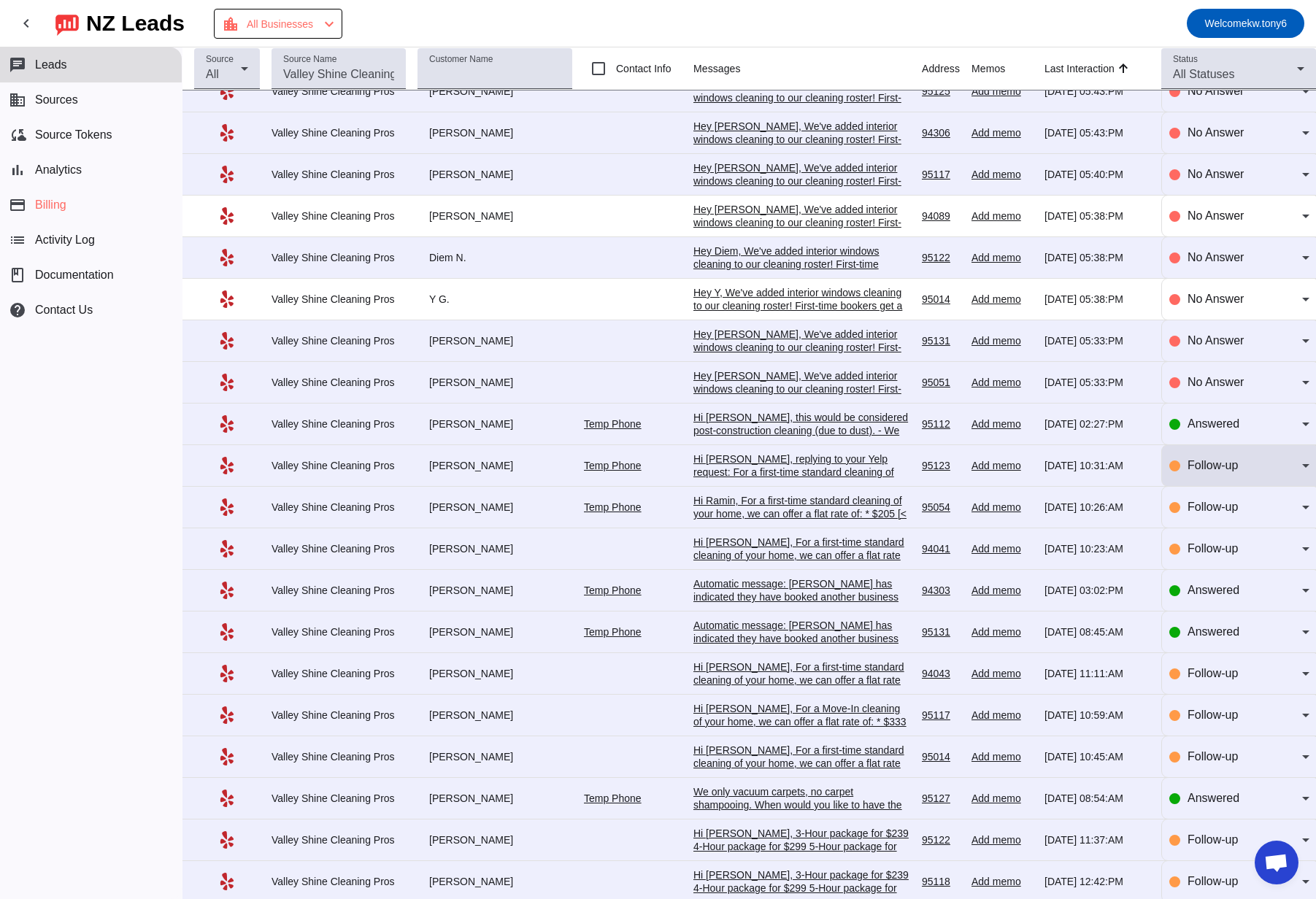
click at [810, 477] on div "Follow-up" at bounding box center [1239, 465] width 140 height 41
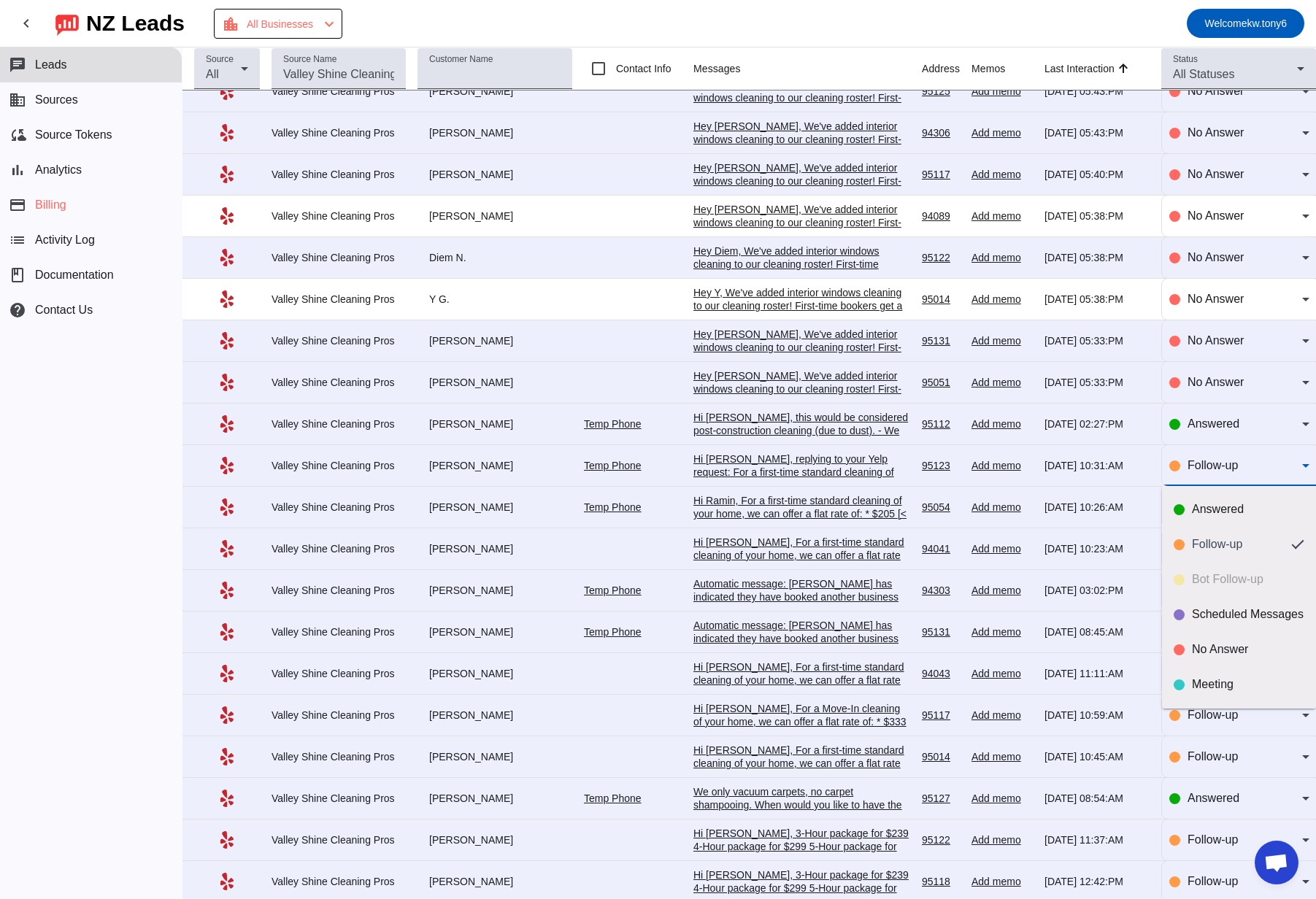
click at [810, 474] on div at bounding box center [658, 450] width 1316 height 899
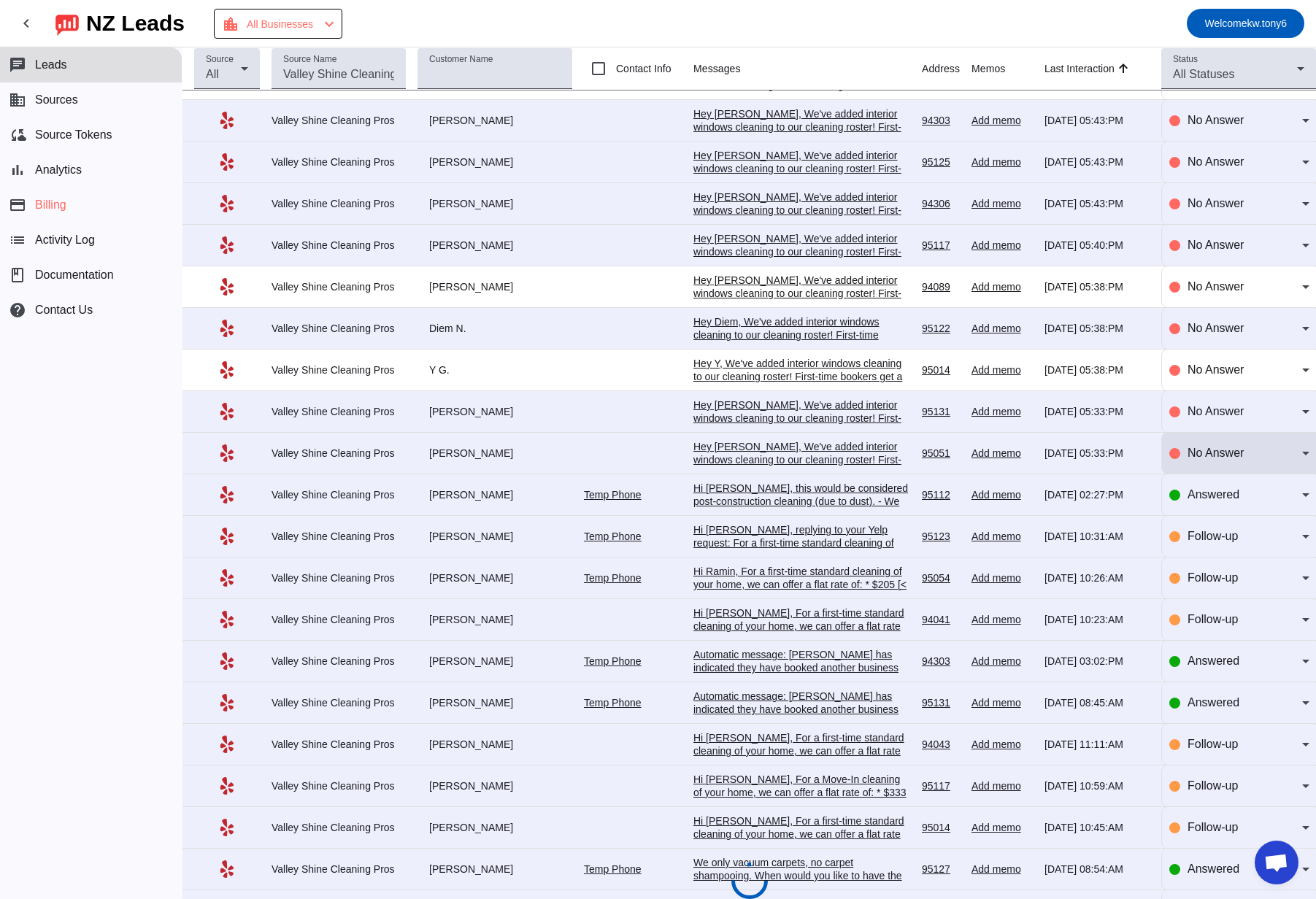
scroll to position [0, 0]
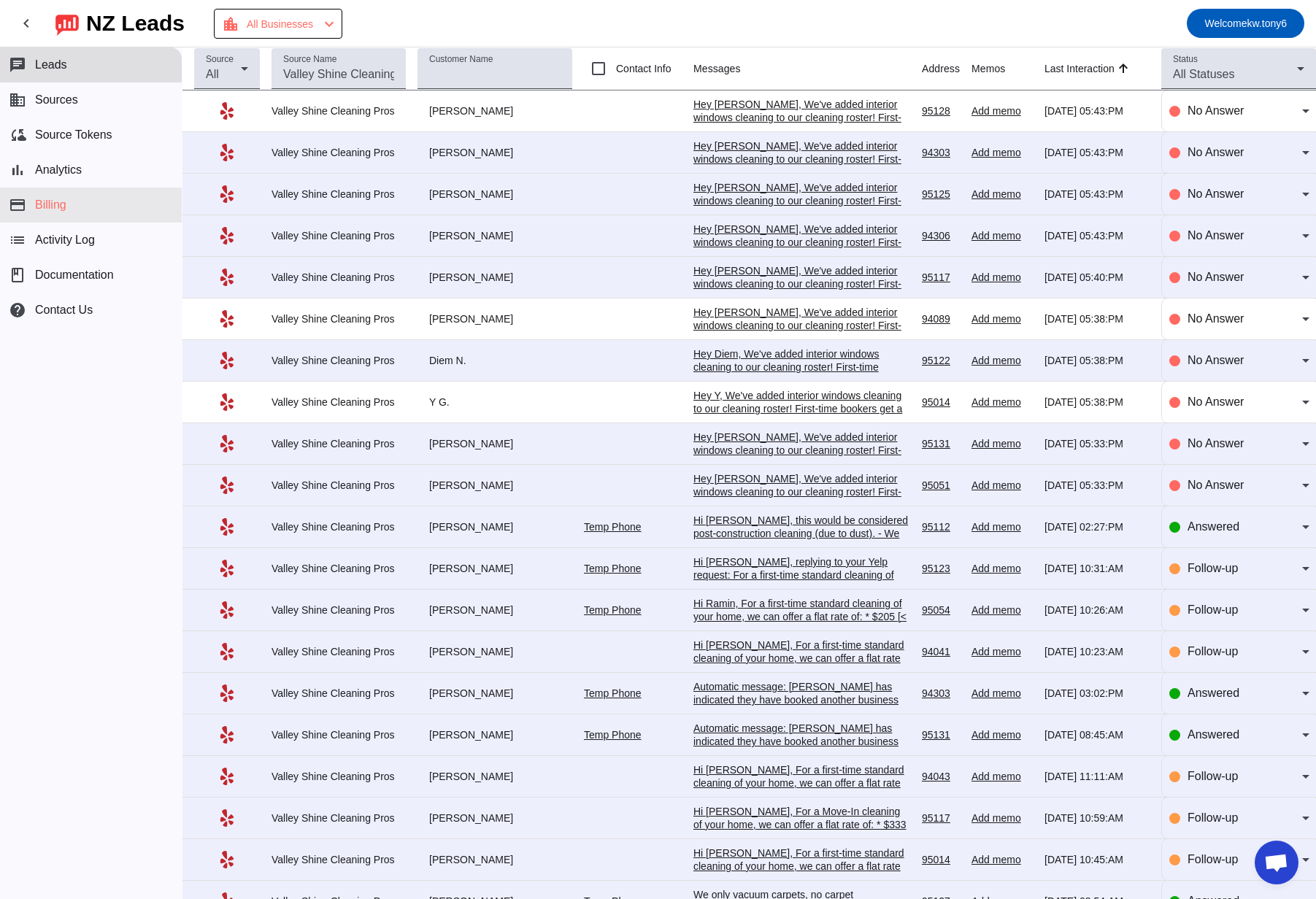
click at [78, 211] on button "payment Billing" at bounding box center [90, 205] width 181 height 35
